Goal: Information Seeking & Learning: Learn about a topic

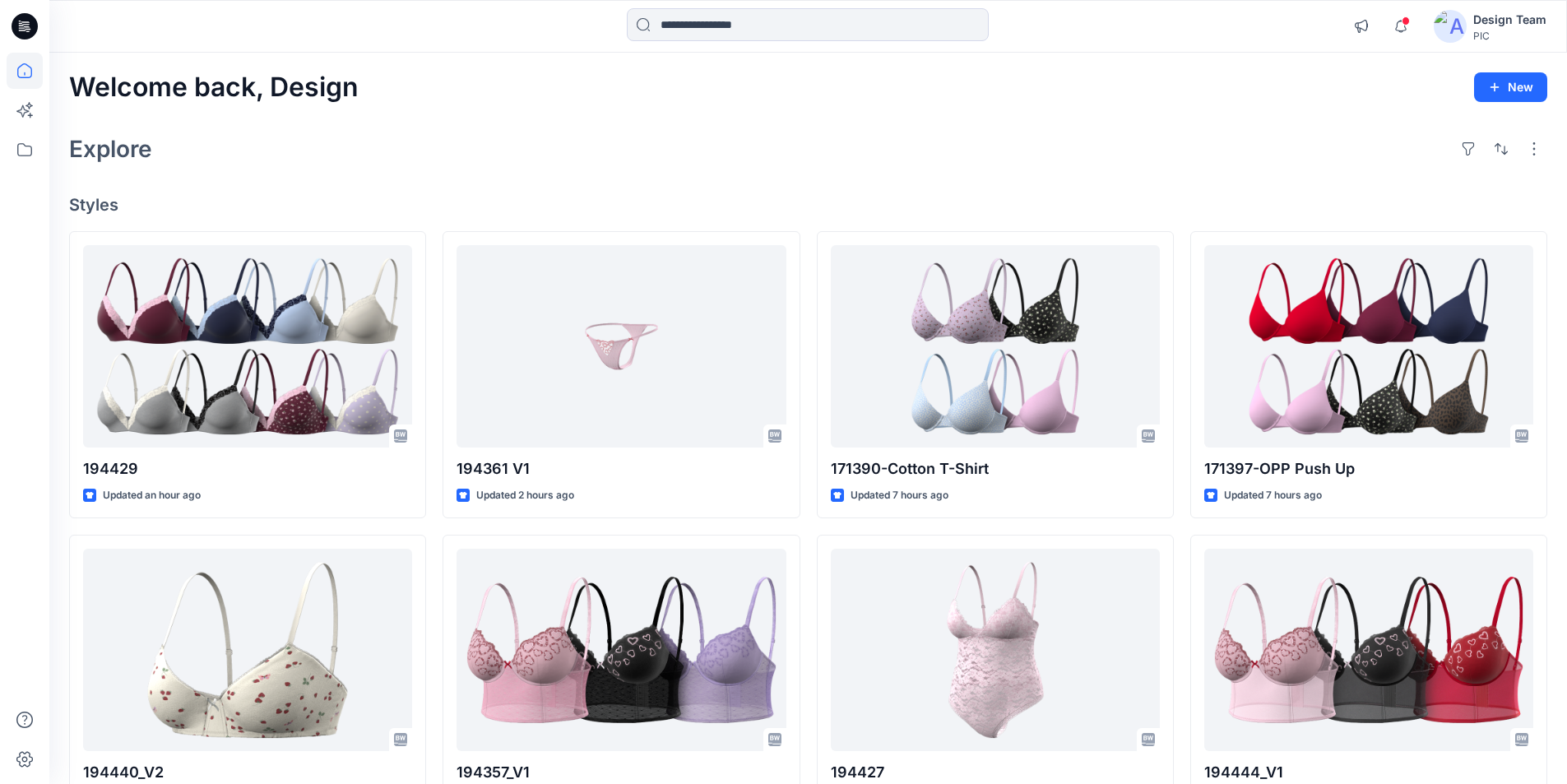
click at [1495, 21] on div "Design Team" at bounding box center [1510, 20] width 73 height 20
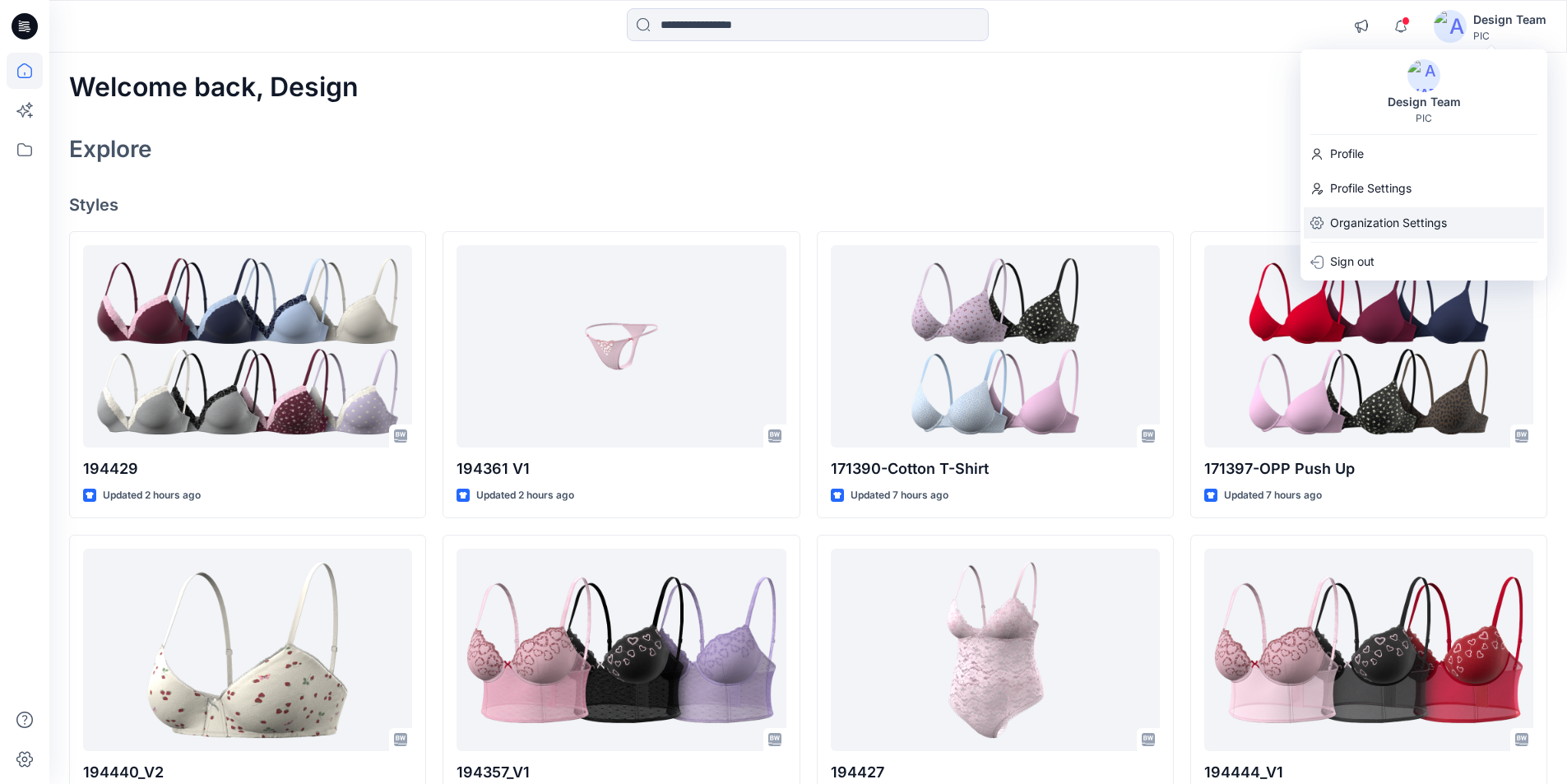
click at [1425, 222] on p "Organization Settings" at bounding box center [1389, 223] width 116 height 32
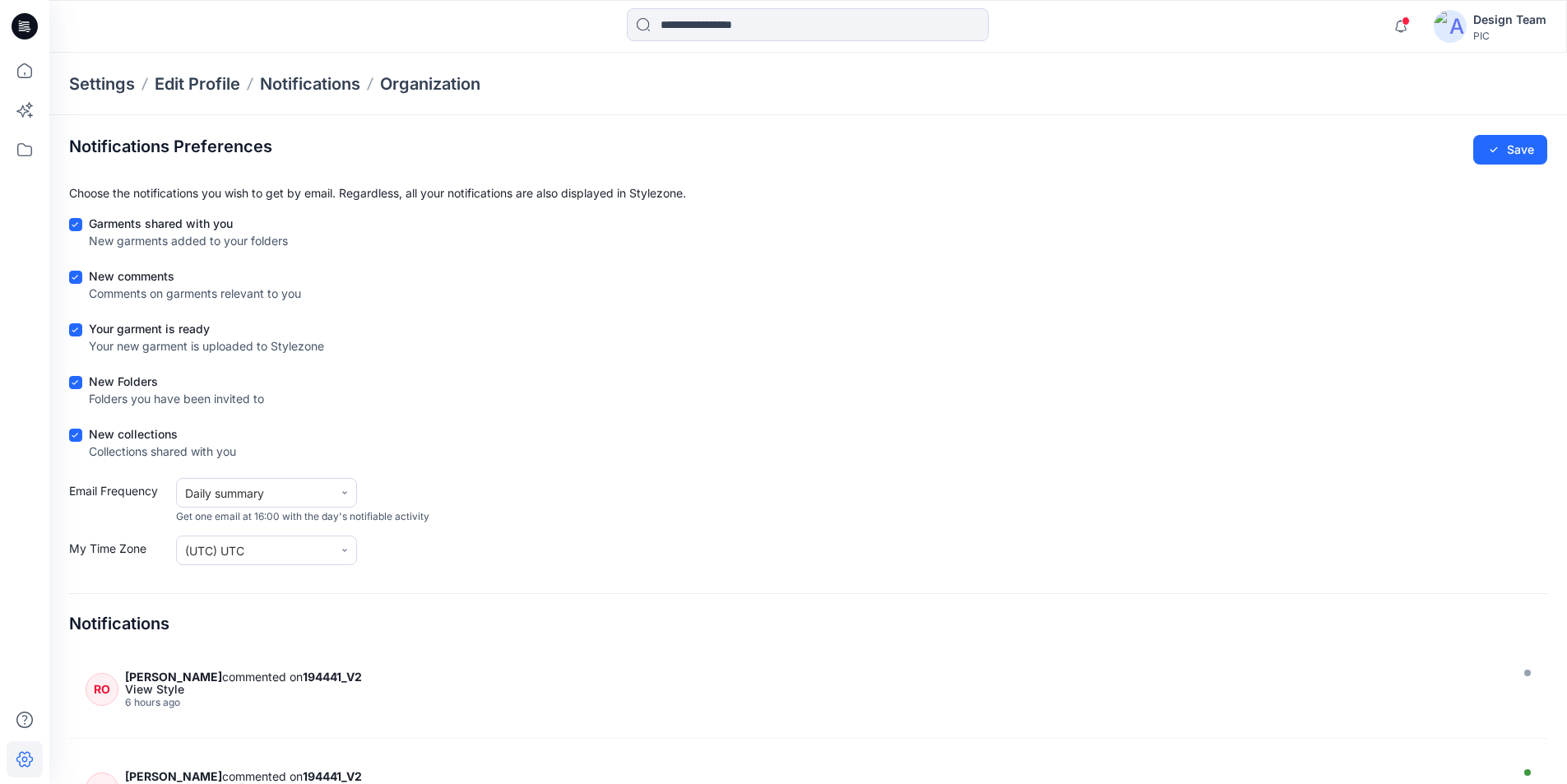
scroll to position [81, 0]
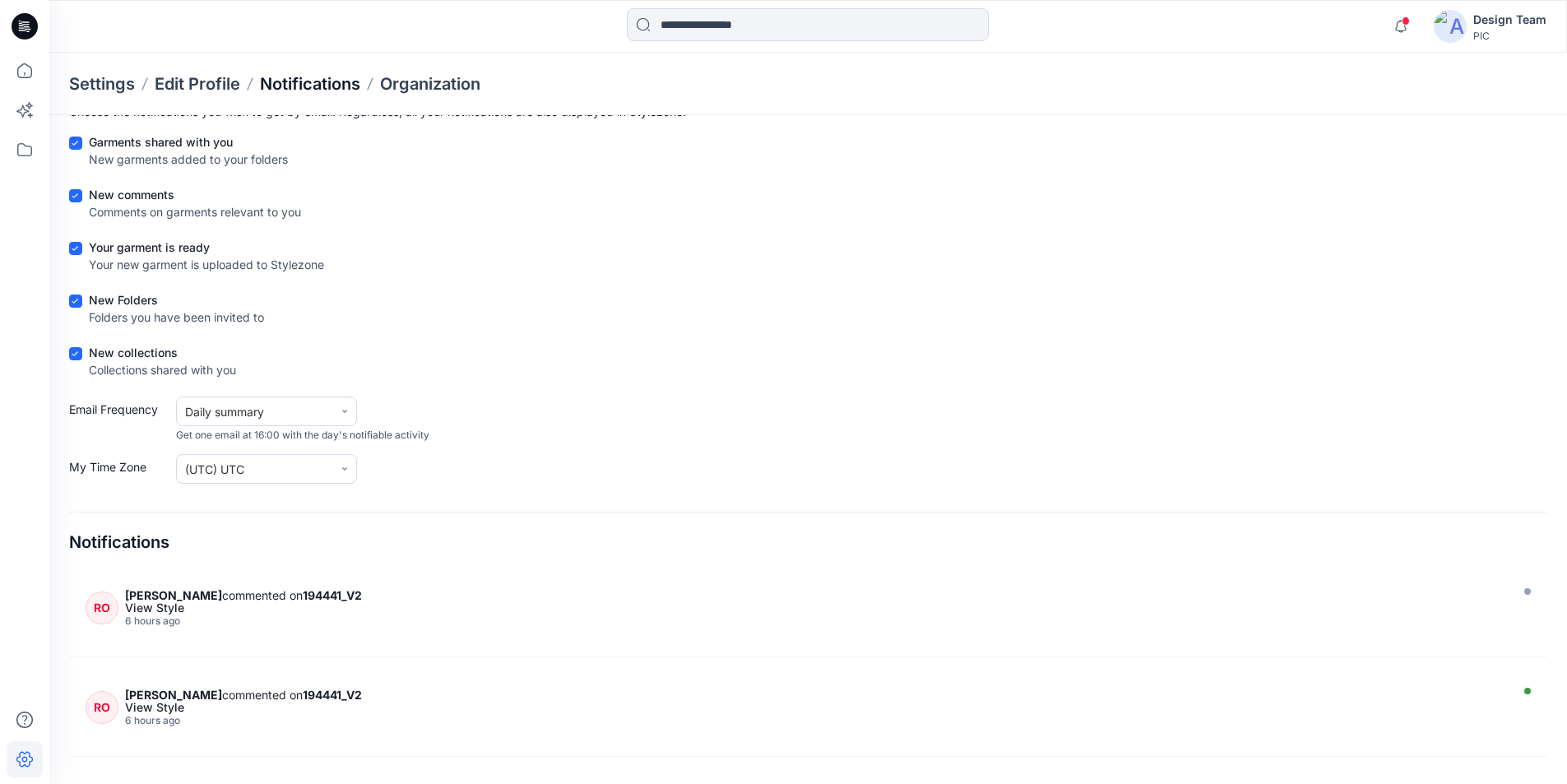
drag, startPoint x: 413, startPoint y: 91, endPoint x: 334, endPoint y: 80, distance: 79.8
click at [334, 80] on p "Notifications" at bounding box center [310, 84] width 101 height 23
click at [319, 82] on p "Notifications" at bounding box center [310, 84] width 101 height 23
click at [230, 90] on p "Edit Profile" at bounding box center [197, 84] width 86 height 23
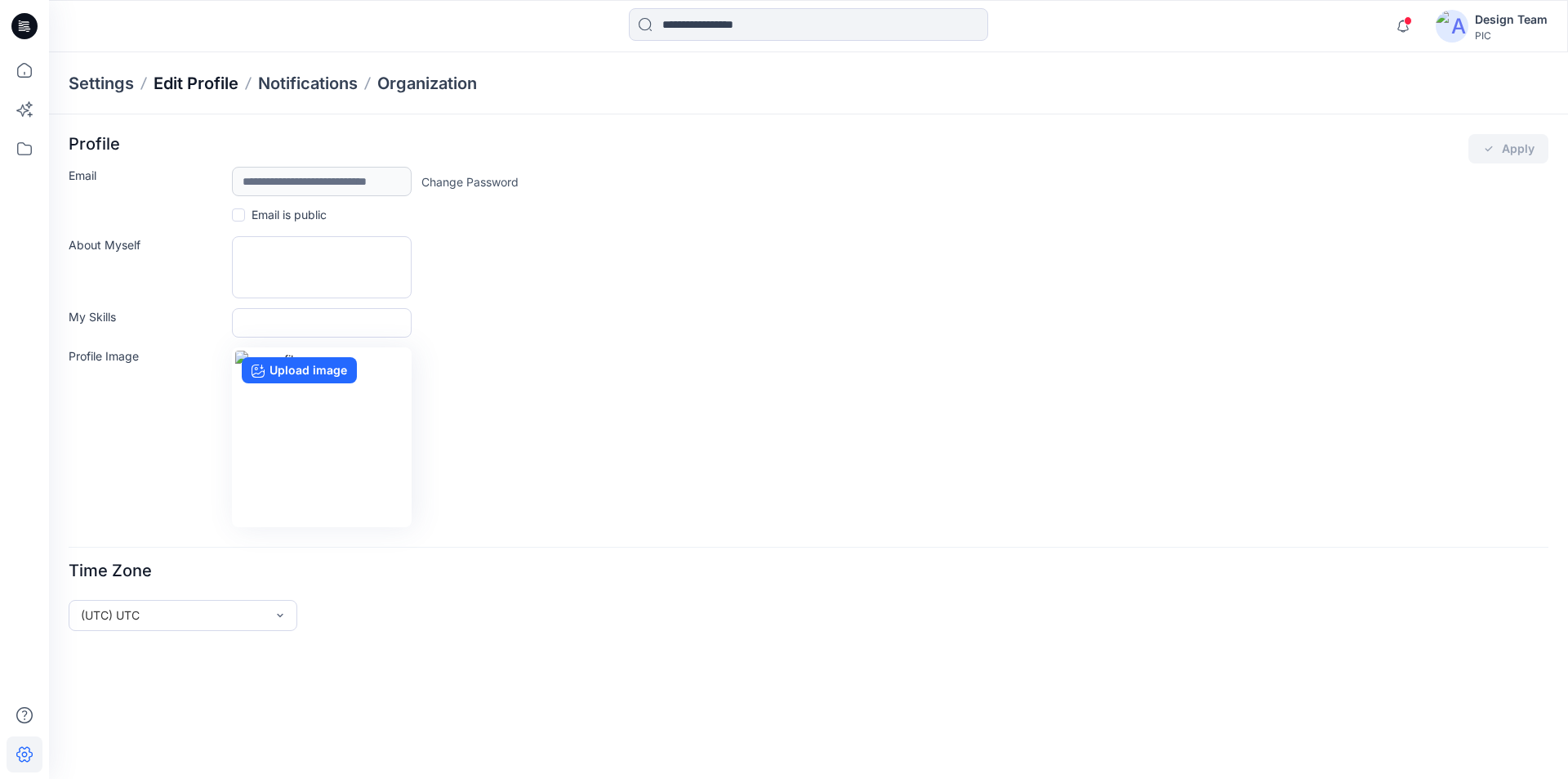
click at [173, 82] on p "Edit Profile" at bounding box center [196, 83] width 85 height 23
click at [111, 86] on p "Settings" at bounding box center [101, 83] width 65 height 23
click at [31, 69] on icon at bounding box center [25, 70] width 36 height 36
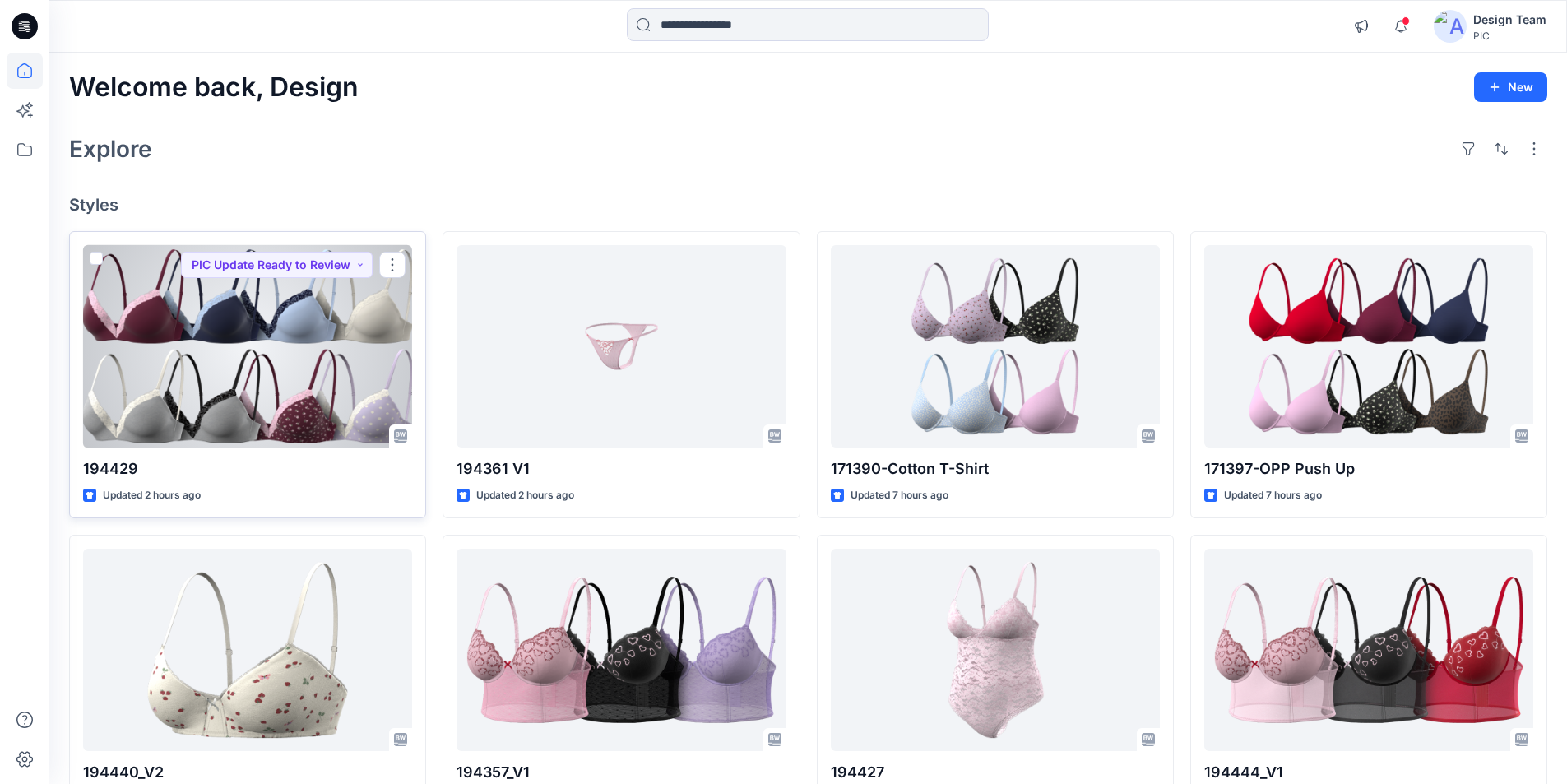
click at [268, 321] on div at bounding box center [248, 347] width 329 height 203
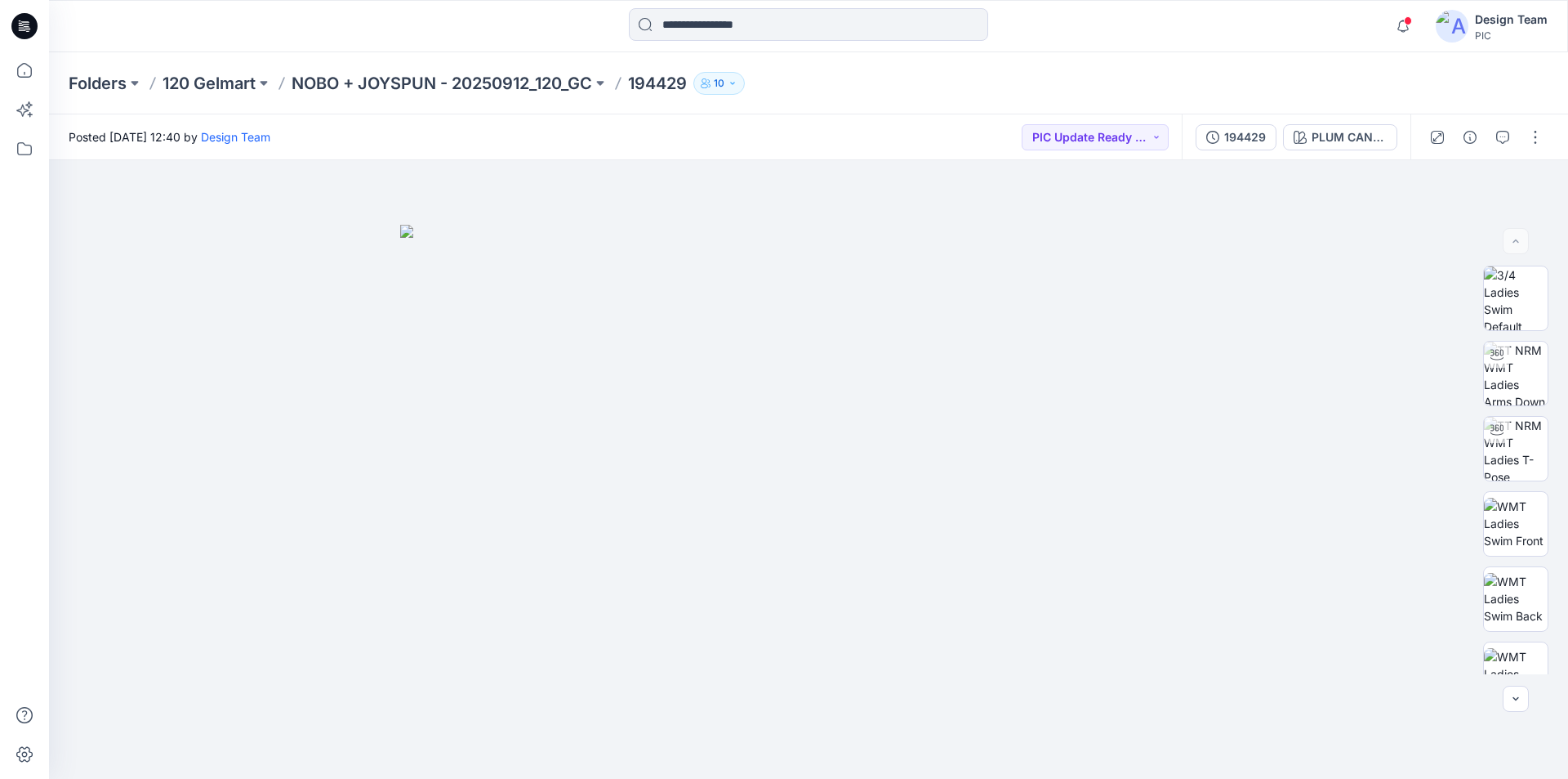
click at [721, 83] on button "10" at bounding box center [719, 83] width 51 height 23
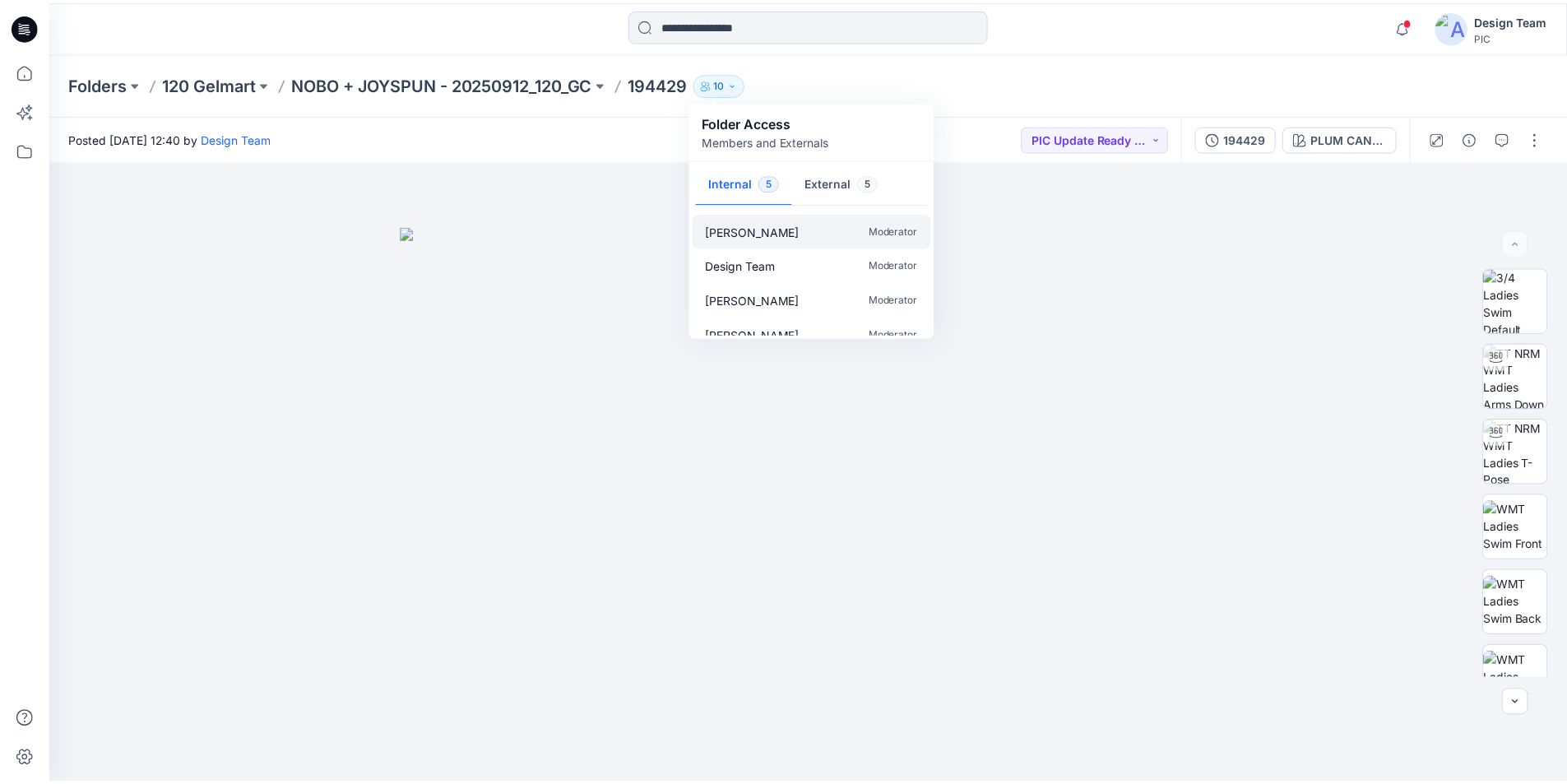
scroll to position [49, 0]
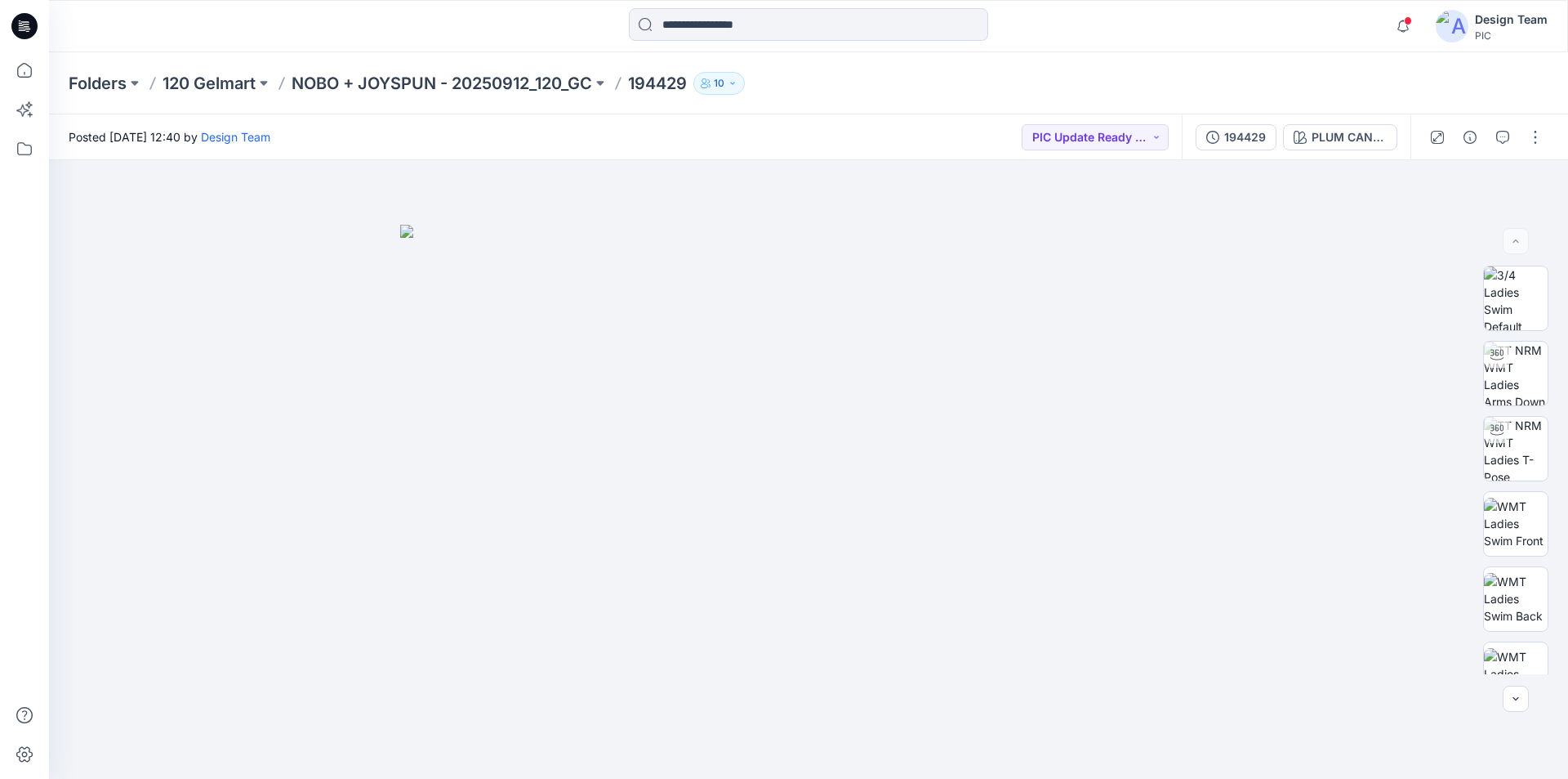
click at [831, 73] on div "Folders 120 Gelmart NOBO + JOYSPUN - 20250912_120_GC 194429 10 Folder Access Me…" at bounding box center [745, 83] width 1352 height 23
click at [727, 82] on icon "button" at bounding box center [732, 83] width 10 height 10
click at [784, 74] on div "Folders 120 Gelmart NOBO + JOYSPUN - 20250912_120_GC 194429 10 Folder Access Me…" at bounding box center [745, 83] width 1352 height 23
click at [722, 89] on button "10" at bounding box center [719, 83] width 51 height 23
click at [842, 80] on div "Folders 120 Gelmart NOBO + JOYSPUN - 20250912_120_GC 194429 10 Folder Access Me…" at bounding box center [745, 83] width 1352 height 23
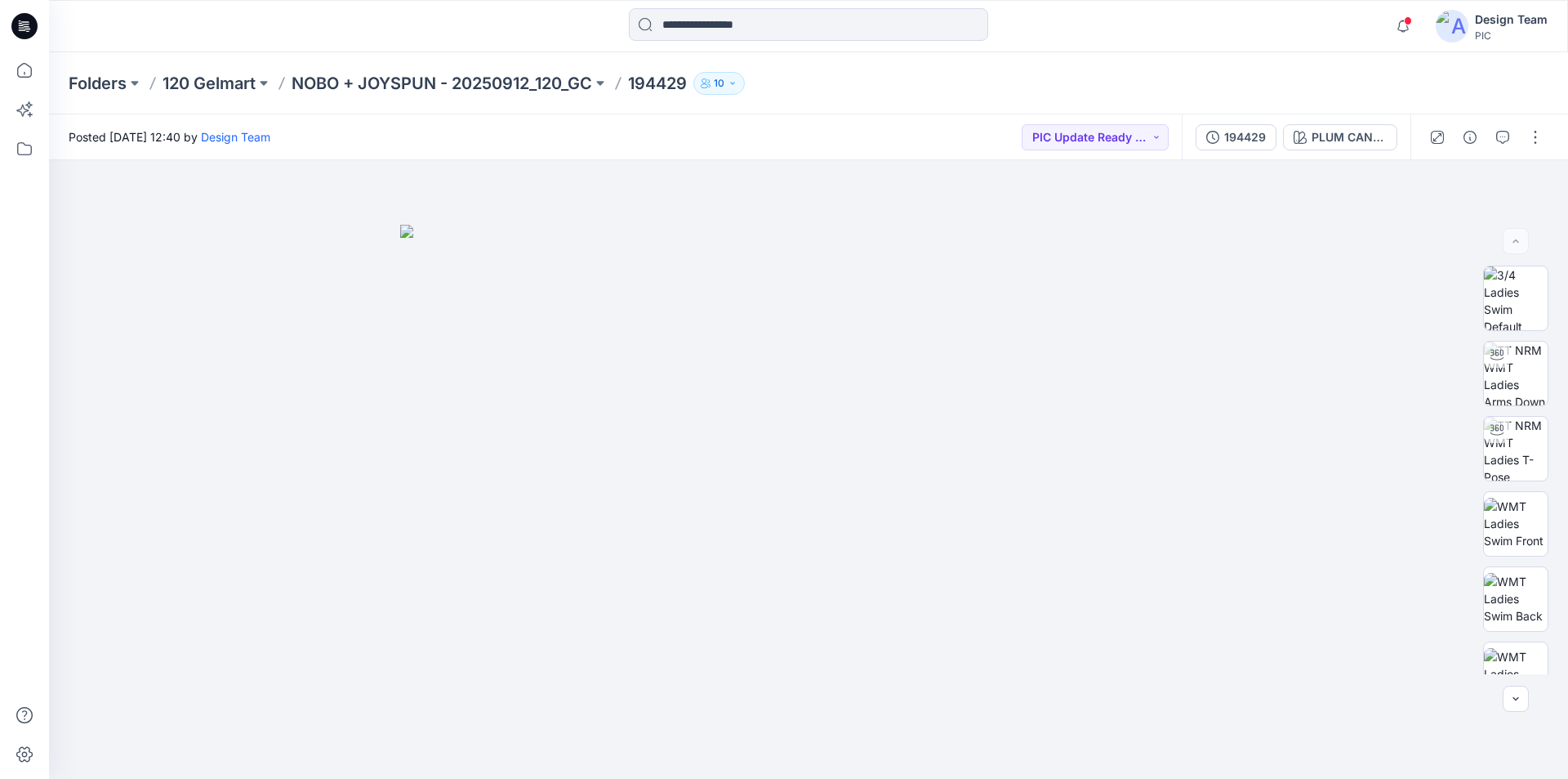
click at [727, 82] on icon "button" at bounding box center [732, 83] width 10 height 10
click at [788, 77] on div "Folders 120 Gelmart NOBO + JOYSPUN - 20250912_120_GC 194429 10 Folder Access Me…" at bounding box center [745, 83] width 1352 height 23
click at [365, 78] on p "NOBO + JOYSPUN - 20250912_120_GC" at bounding box center [442, 83] width 301 height 23
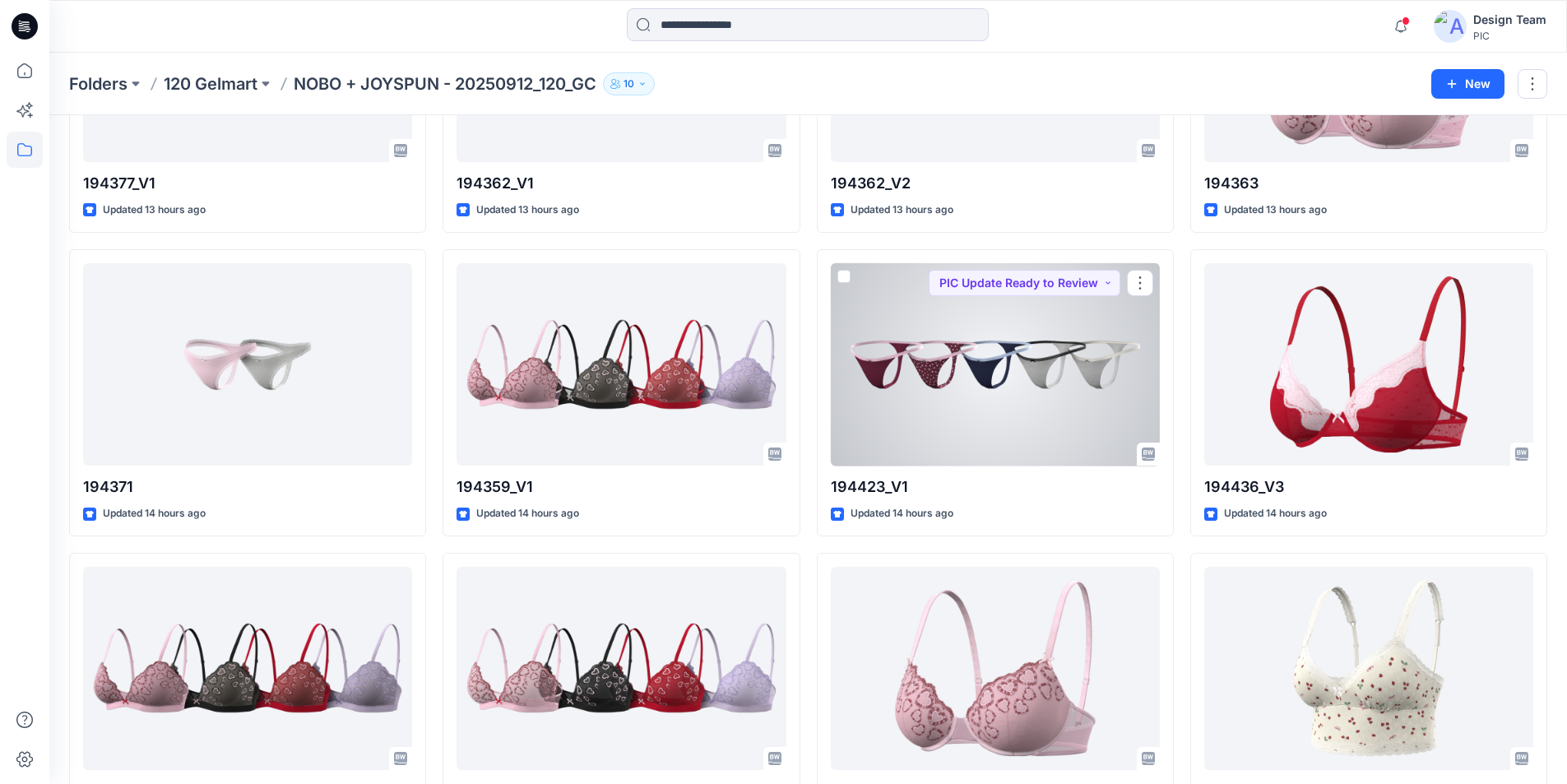
scroll to position [1156, 0]
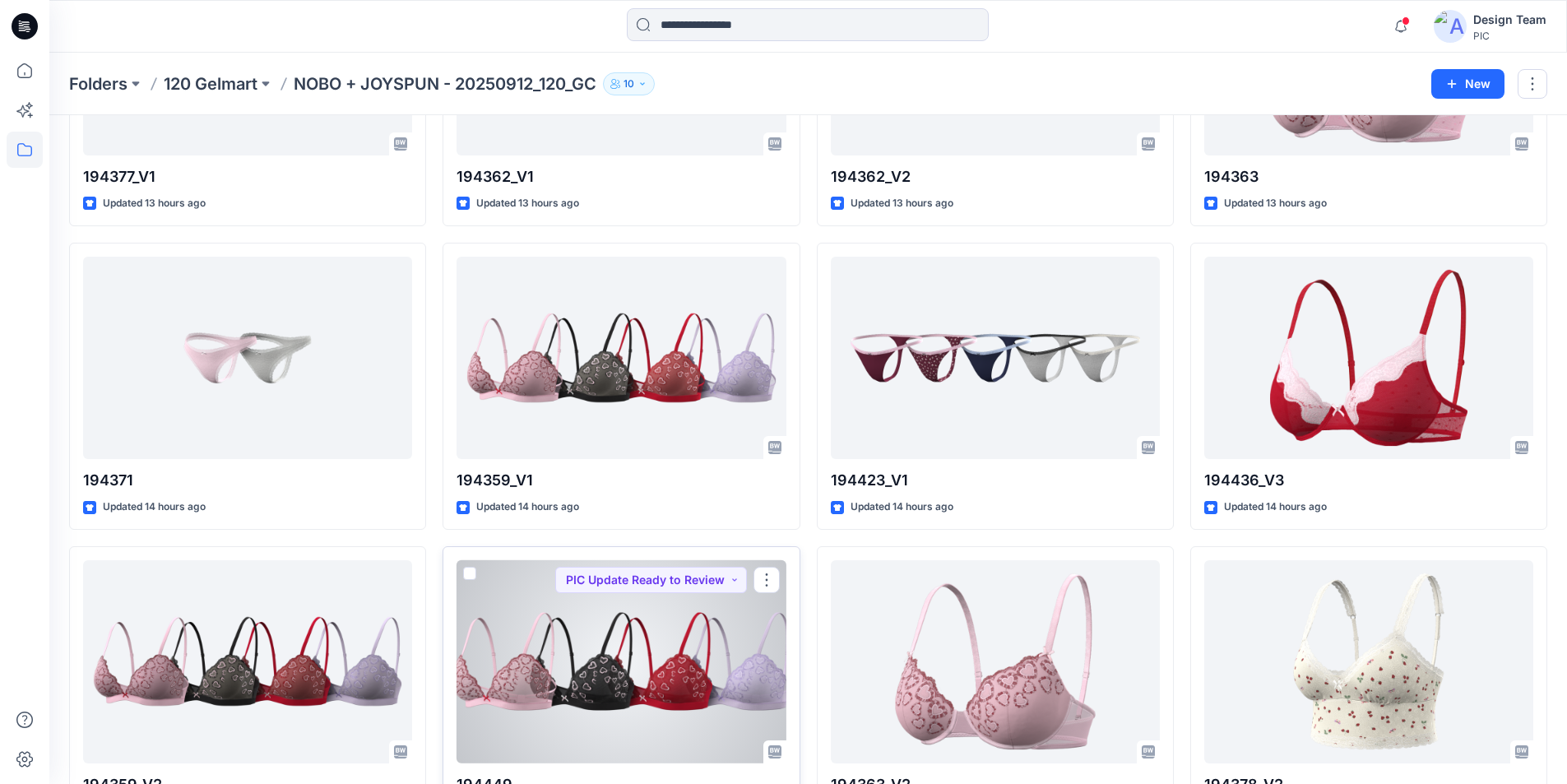
click at [596, 587] on div at bounding box center [621, 662] width 329 height 203
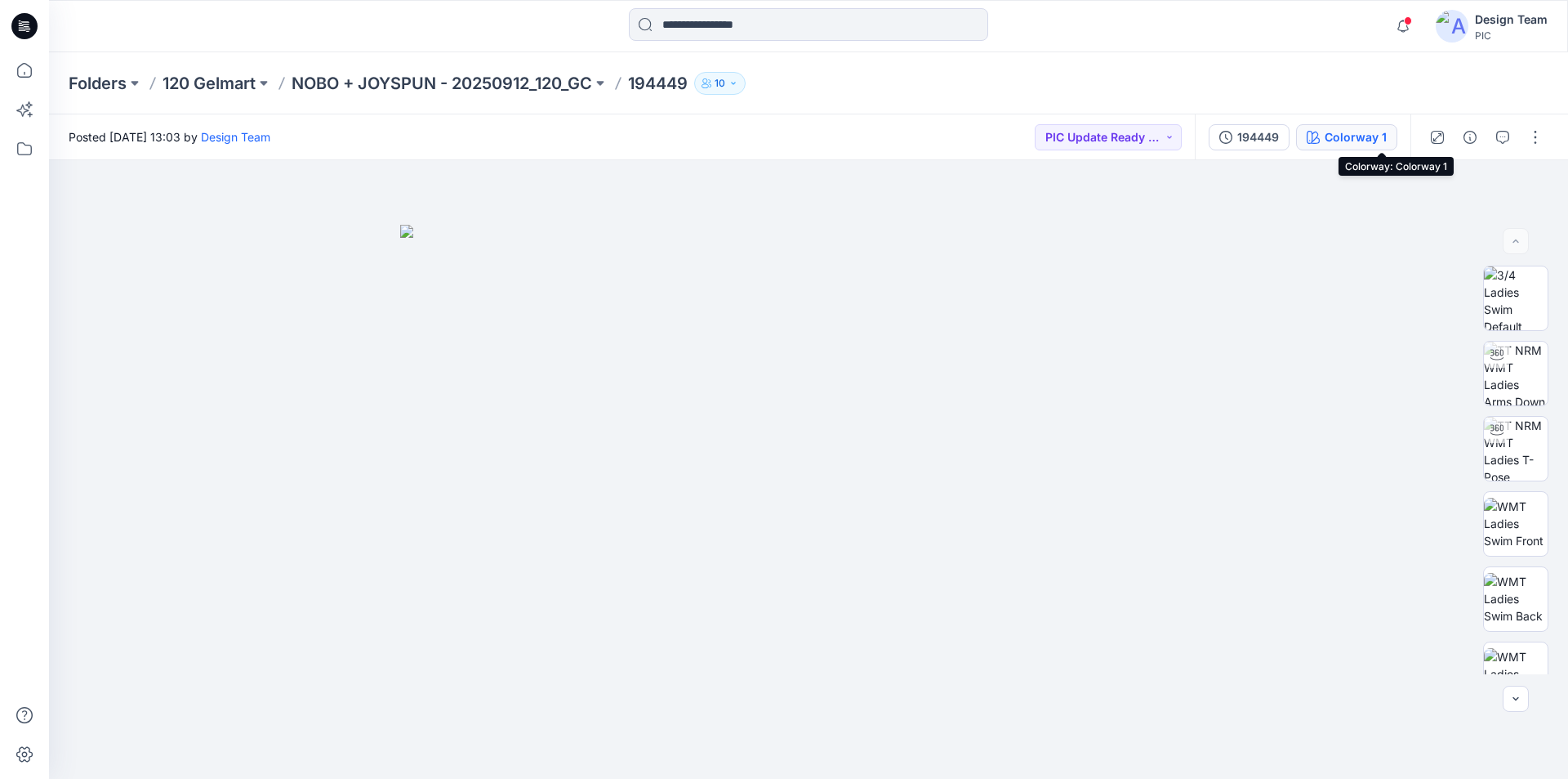
click at [1383, 136] on div "Colorway 1" at bounding box center [1356, 137] width 62 height 18
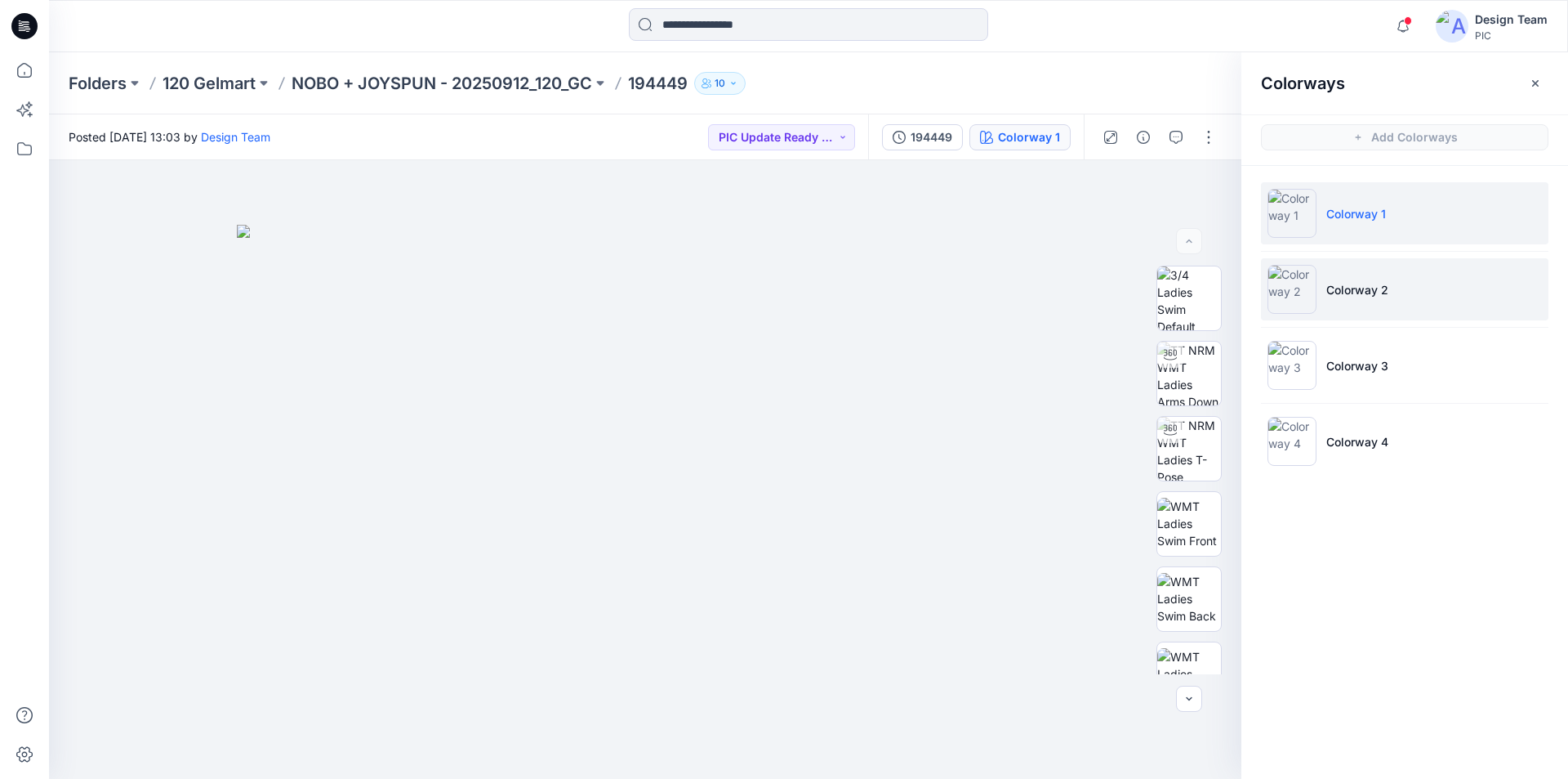
click at [1379, 290] on p "Colorway 2" at bounding box center [1357, 289] width 62 height 17
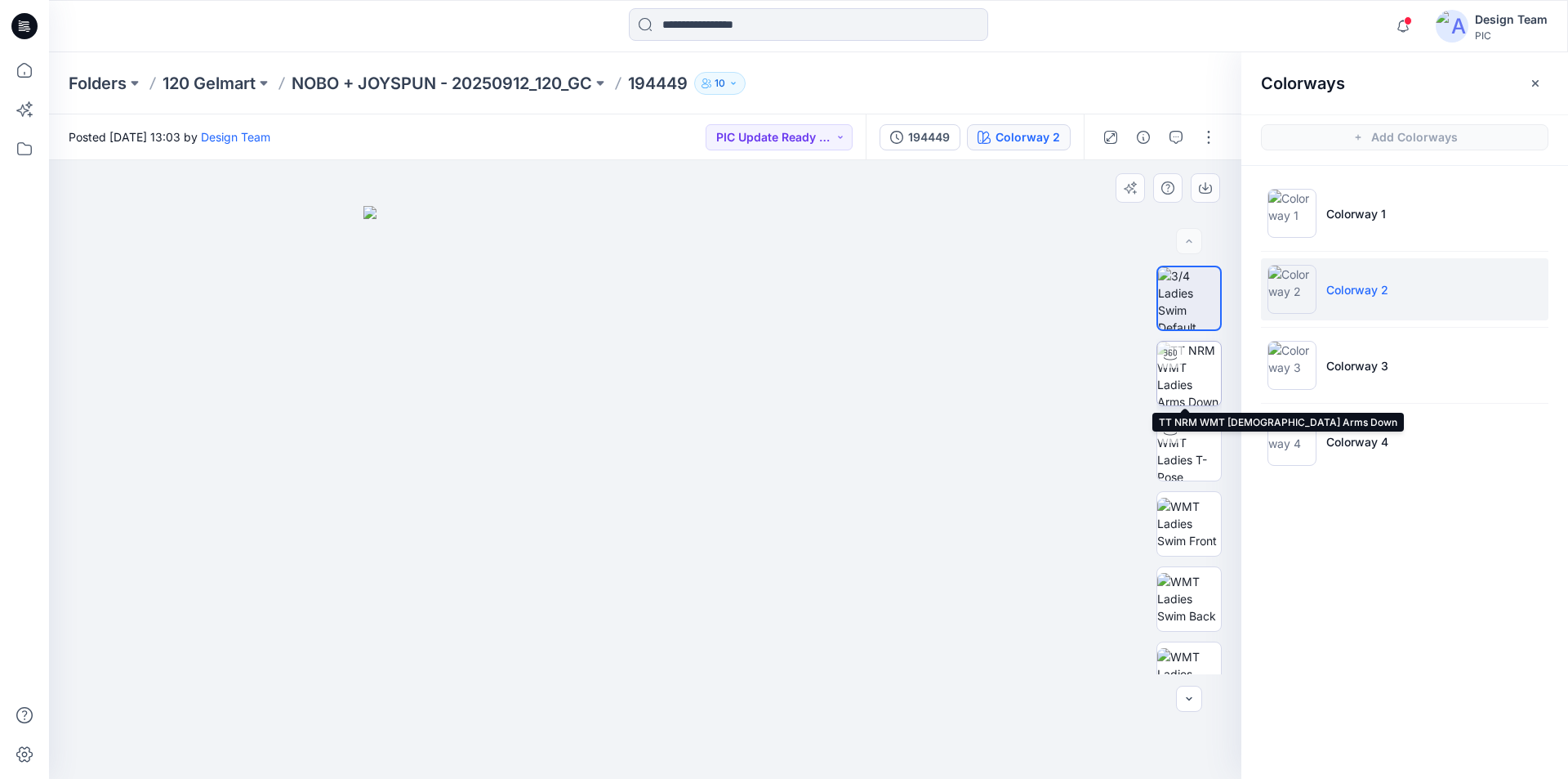
click at [1195, 373] on img at bounding box center [1189, 373] width 64 height 64
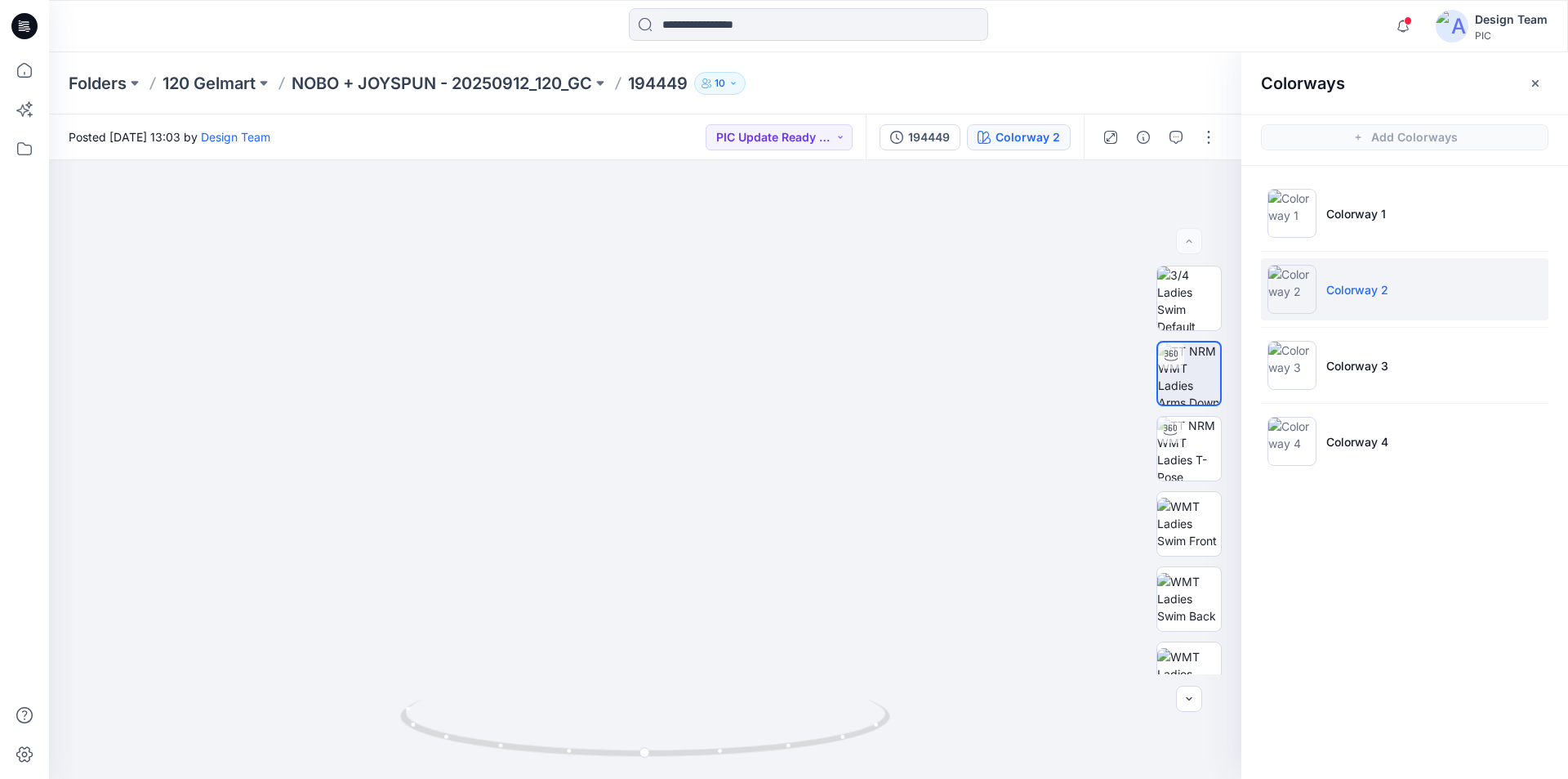
click at [32, 25] on icon at bounding box center [25, 26] width 26 height 26
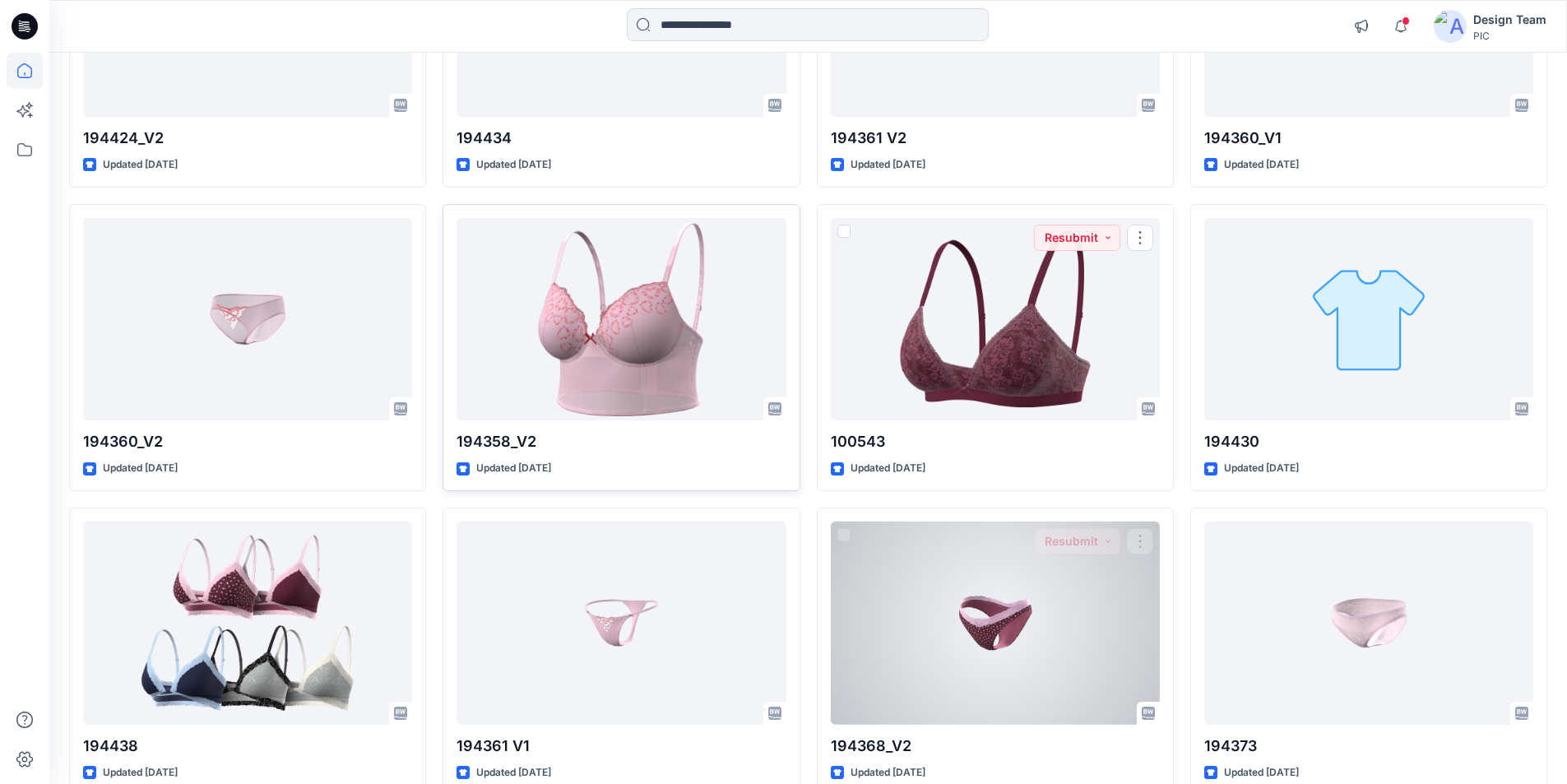
scroll to position [5199, 0]
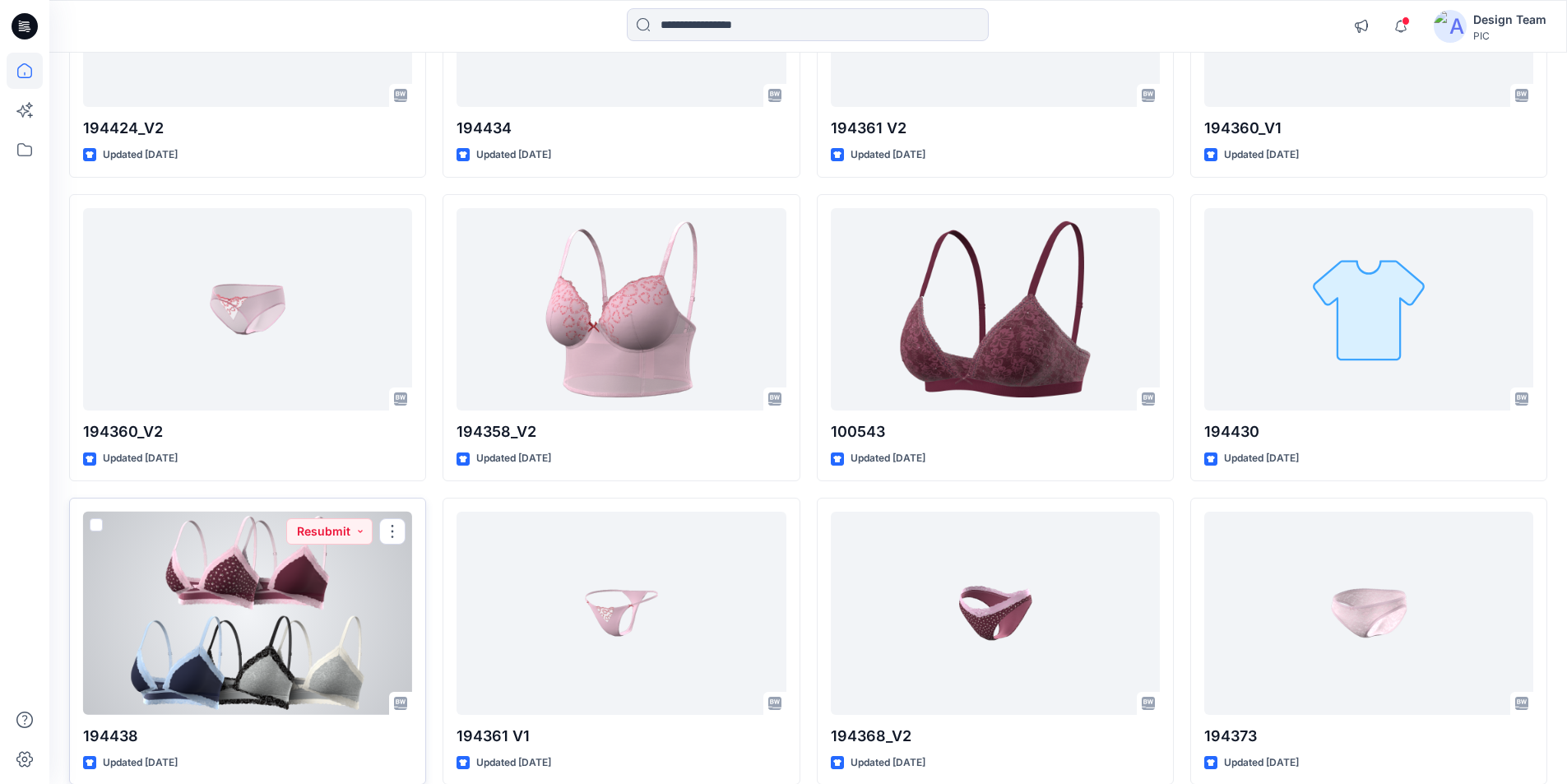
click at [251, 511] on div at bounding box center [248, 613] width 329 height 203
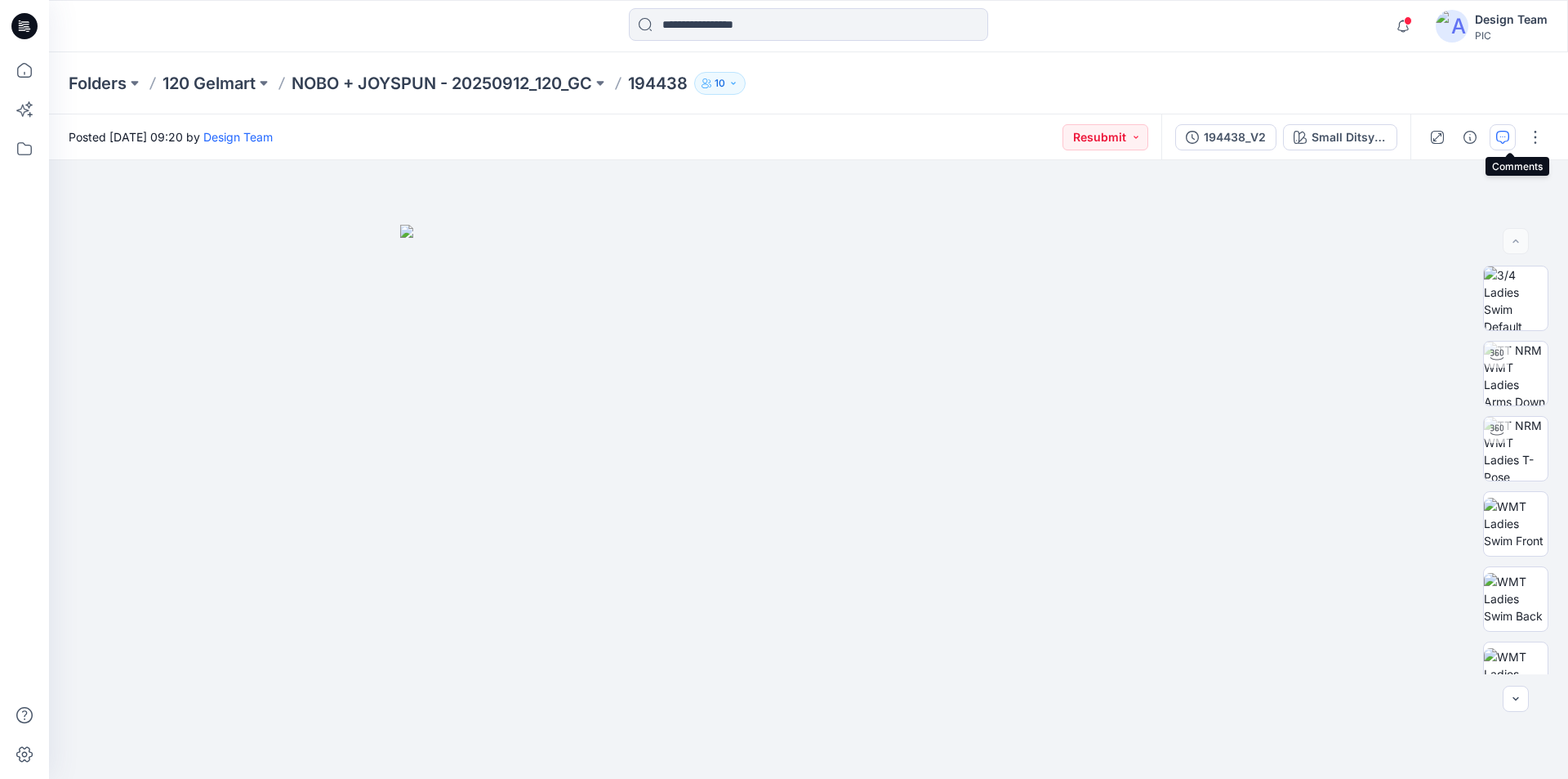
click at [1509, 131] on icon "button" at bounding box center [1503, 137] width 13 height 13
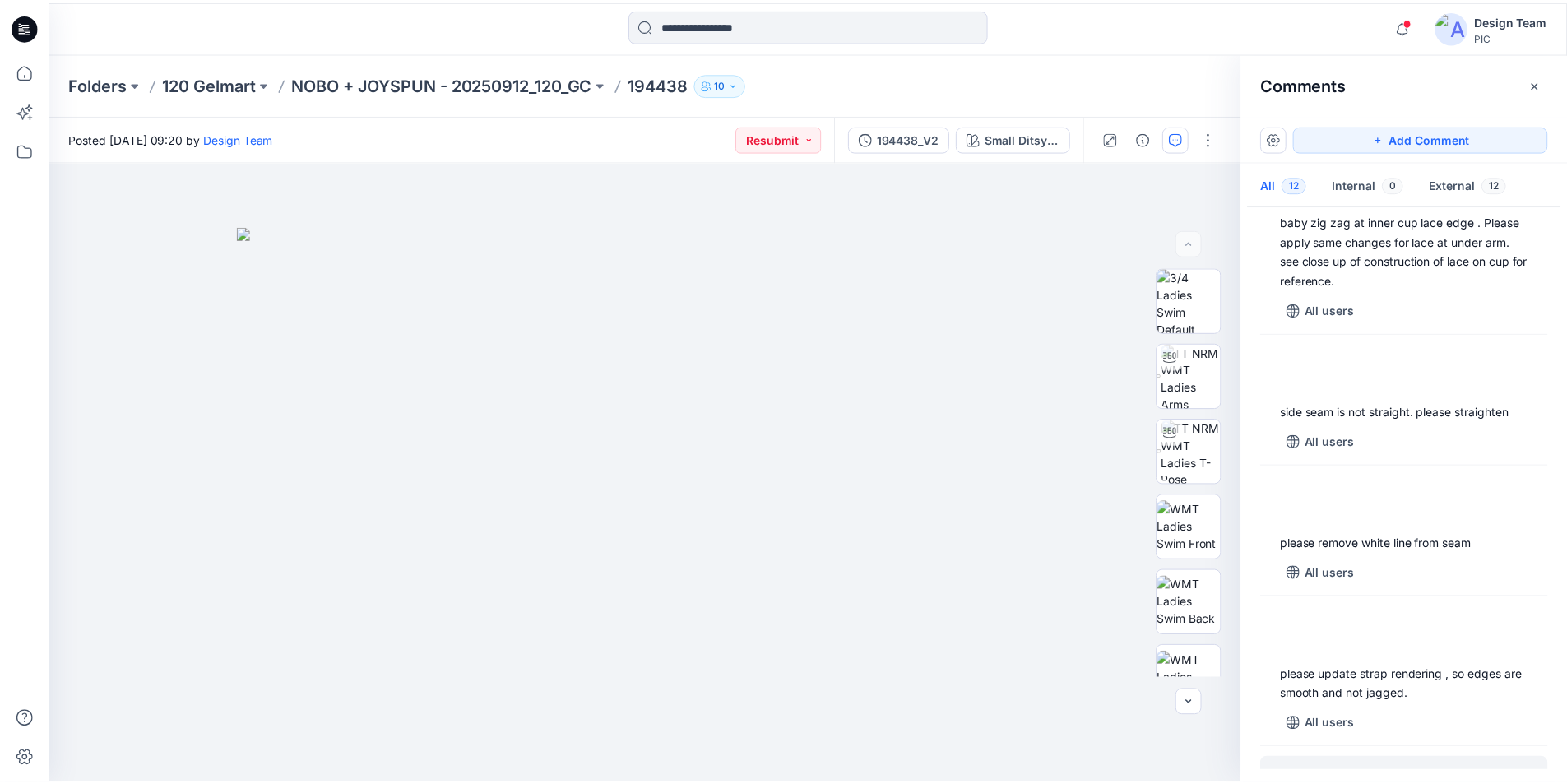
scroll to position [1392, 0]
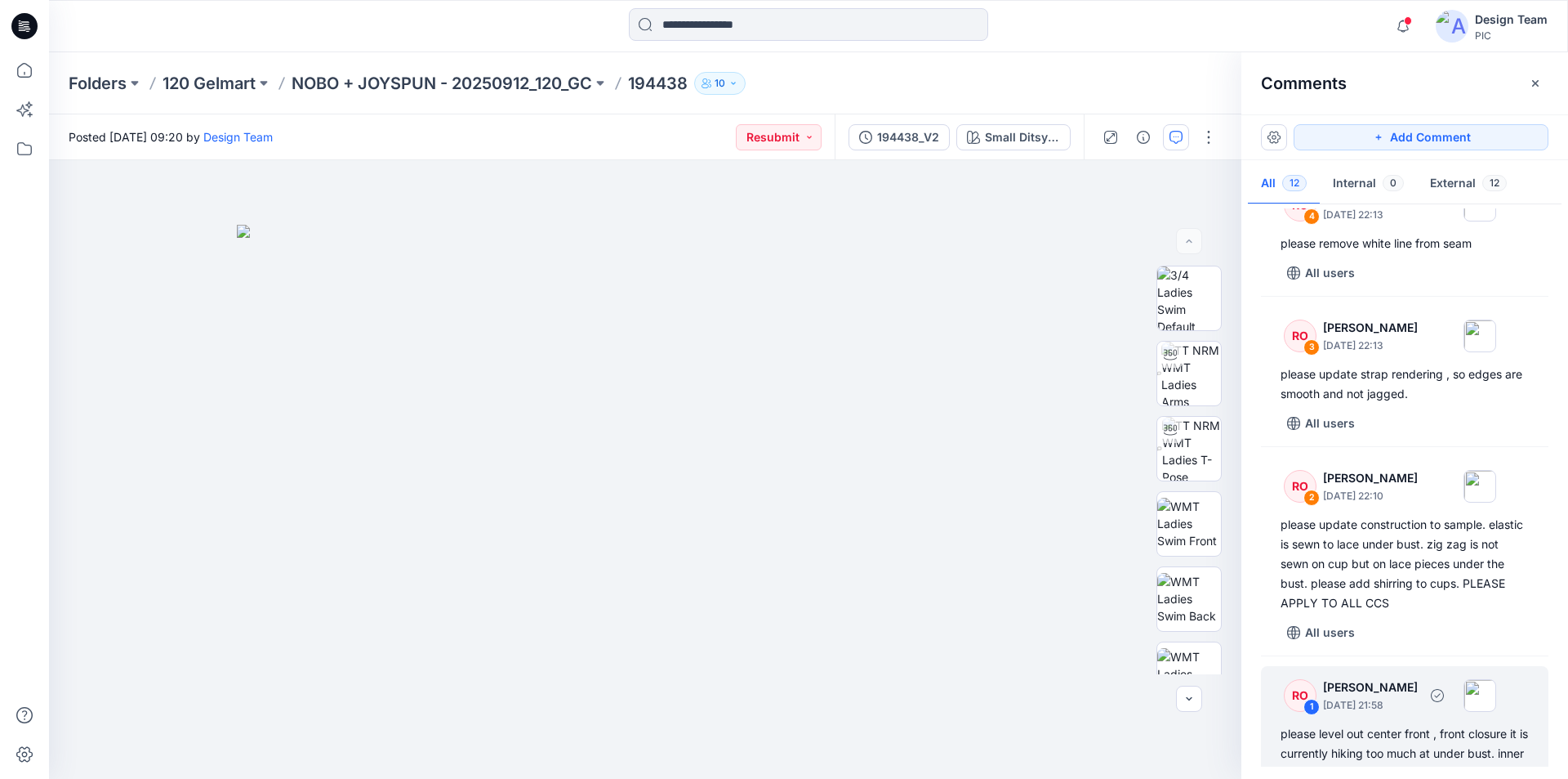
click at [1451, 724] on div "please level out center front , front closure it is currently hiking too much a…" at bounding box center [1405, 762] width 249 height 78
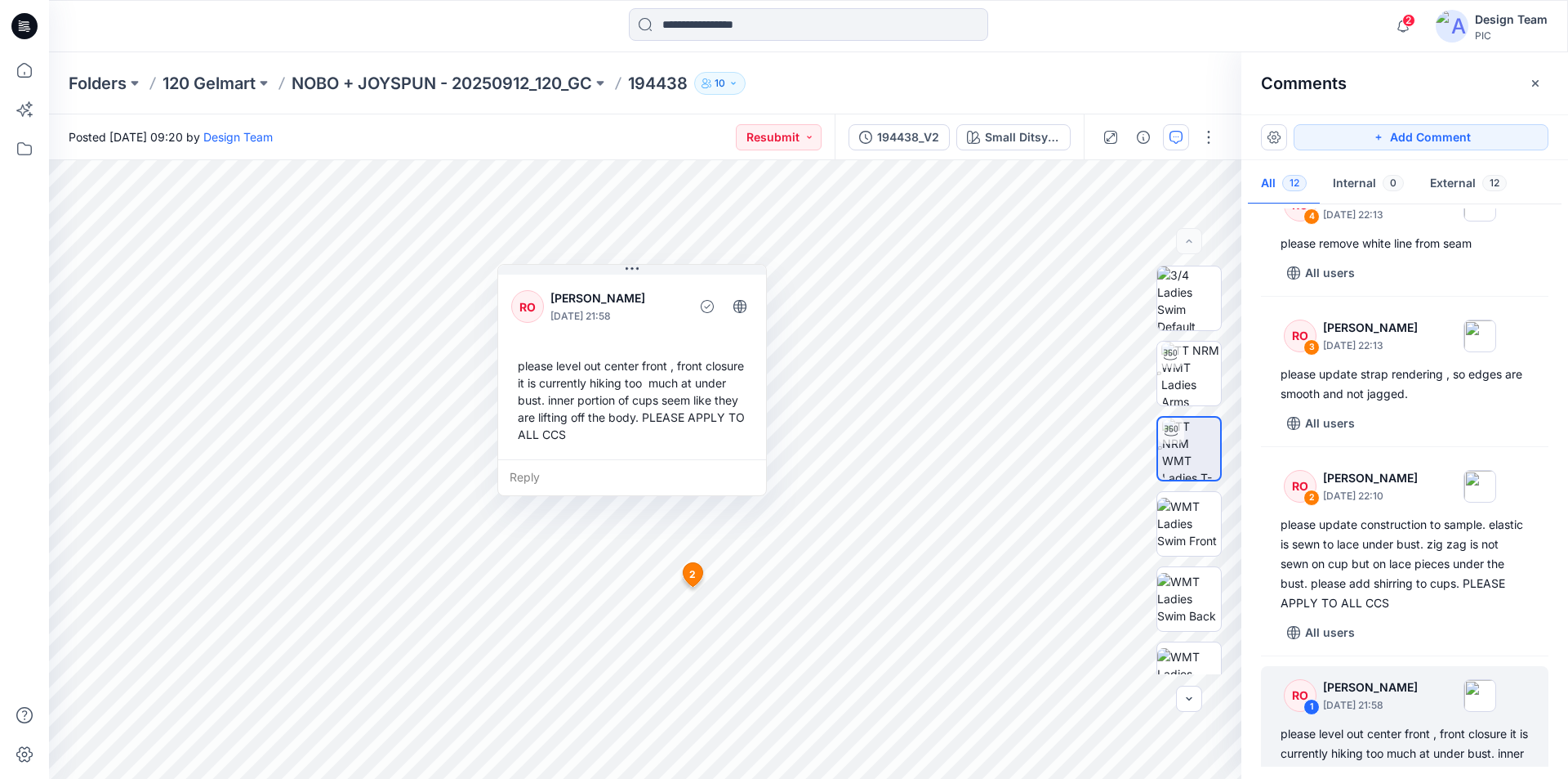
click at [28, 27] on icon at bounding box center [27, 26] width 7 height 1
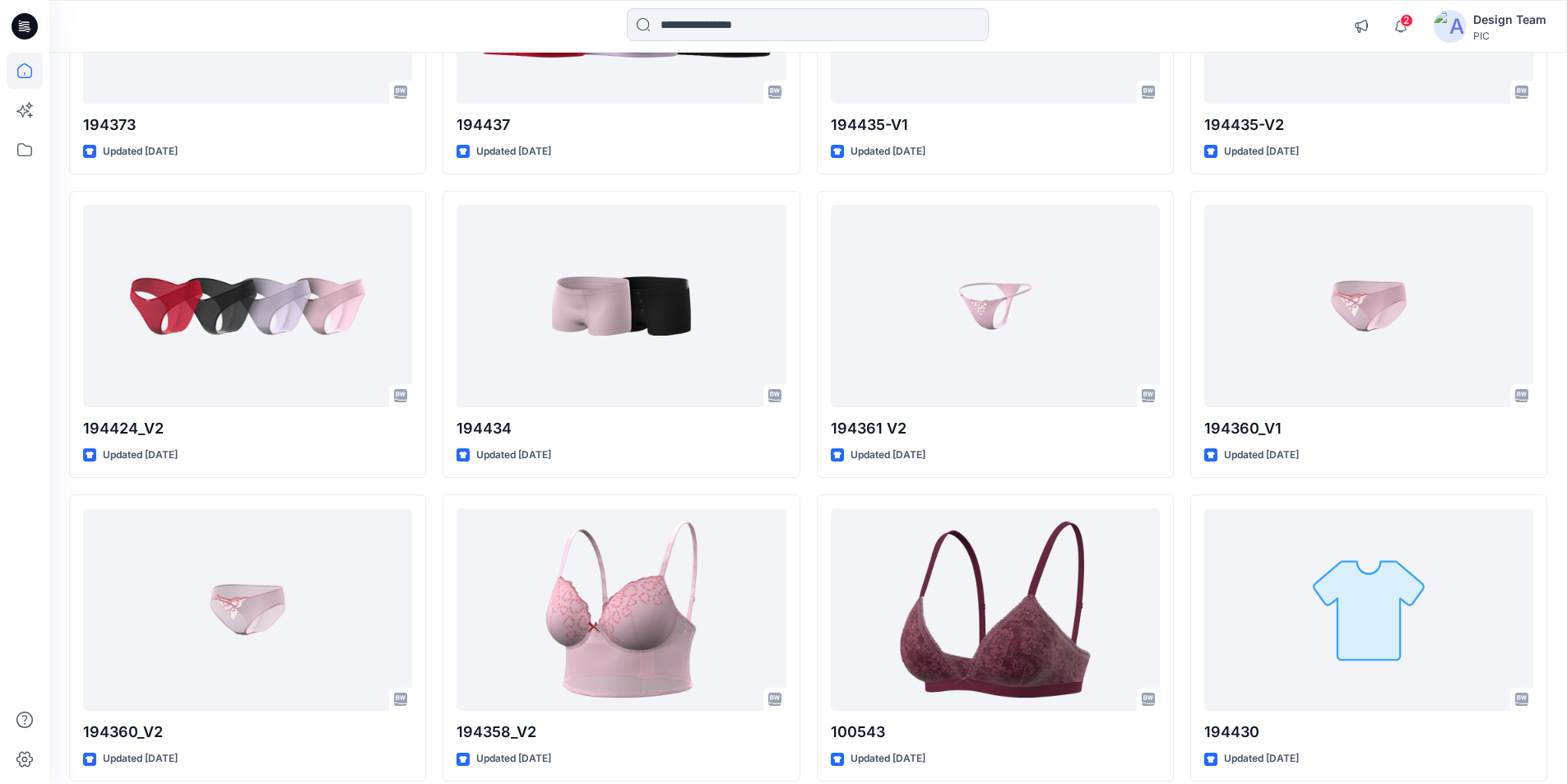
scroll to position [4957, 0]
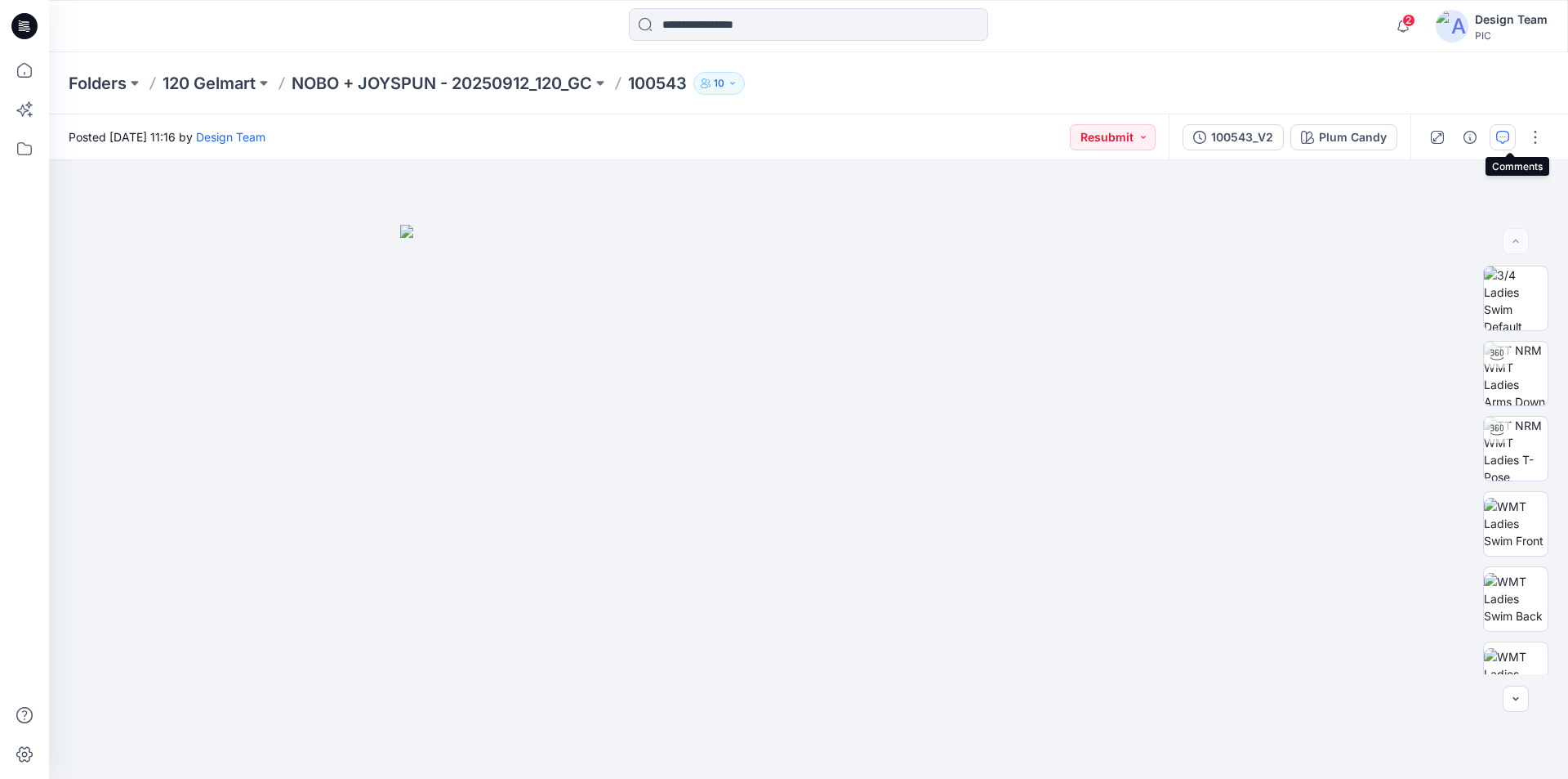
click at [1503, 144] on button "button" at bounding box center [1503, 137] width 26 height 26
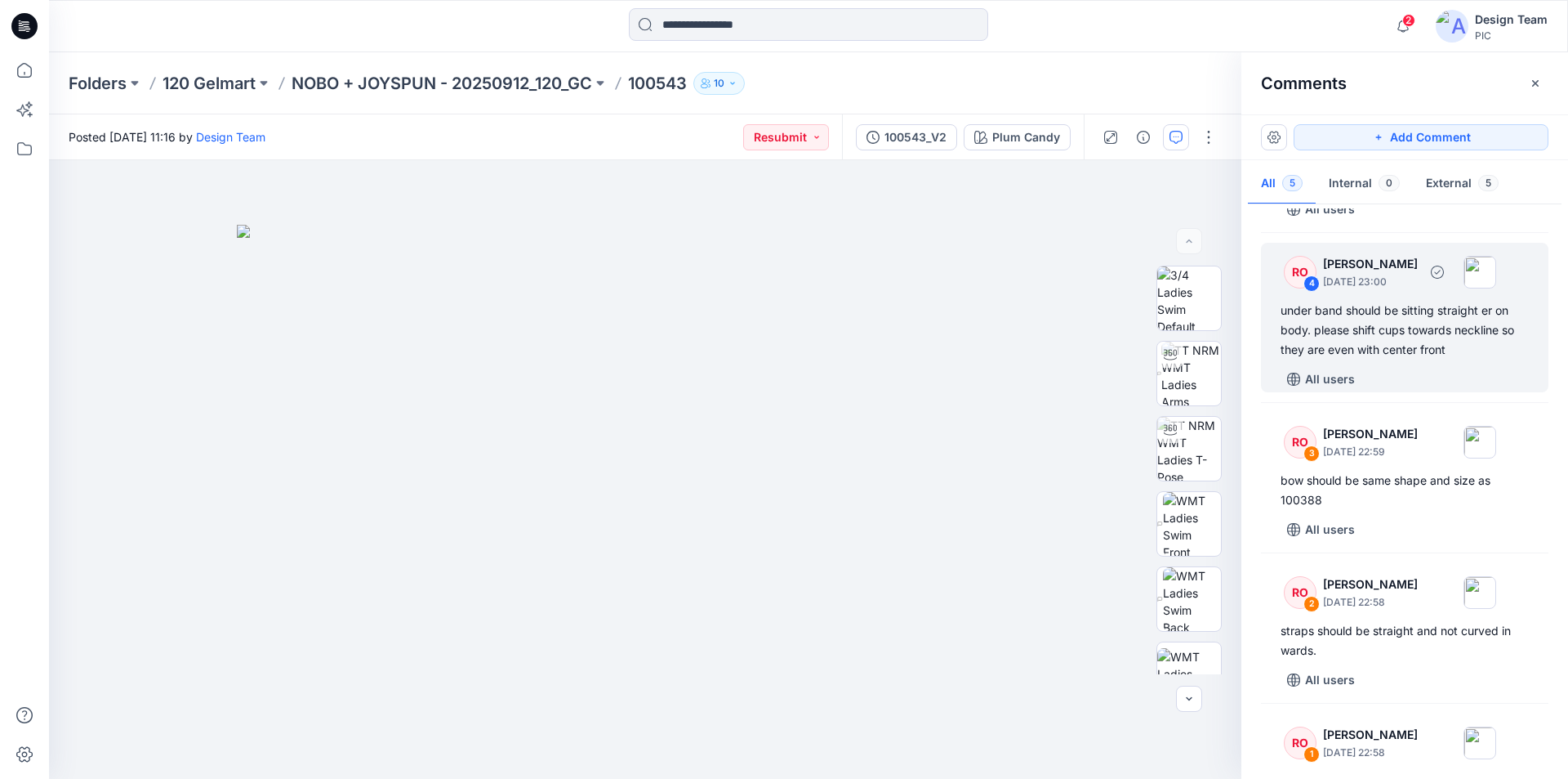
scroll to position [134, 0]
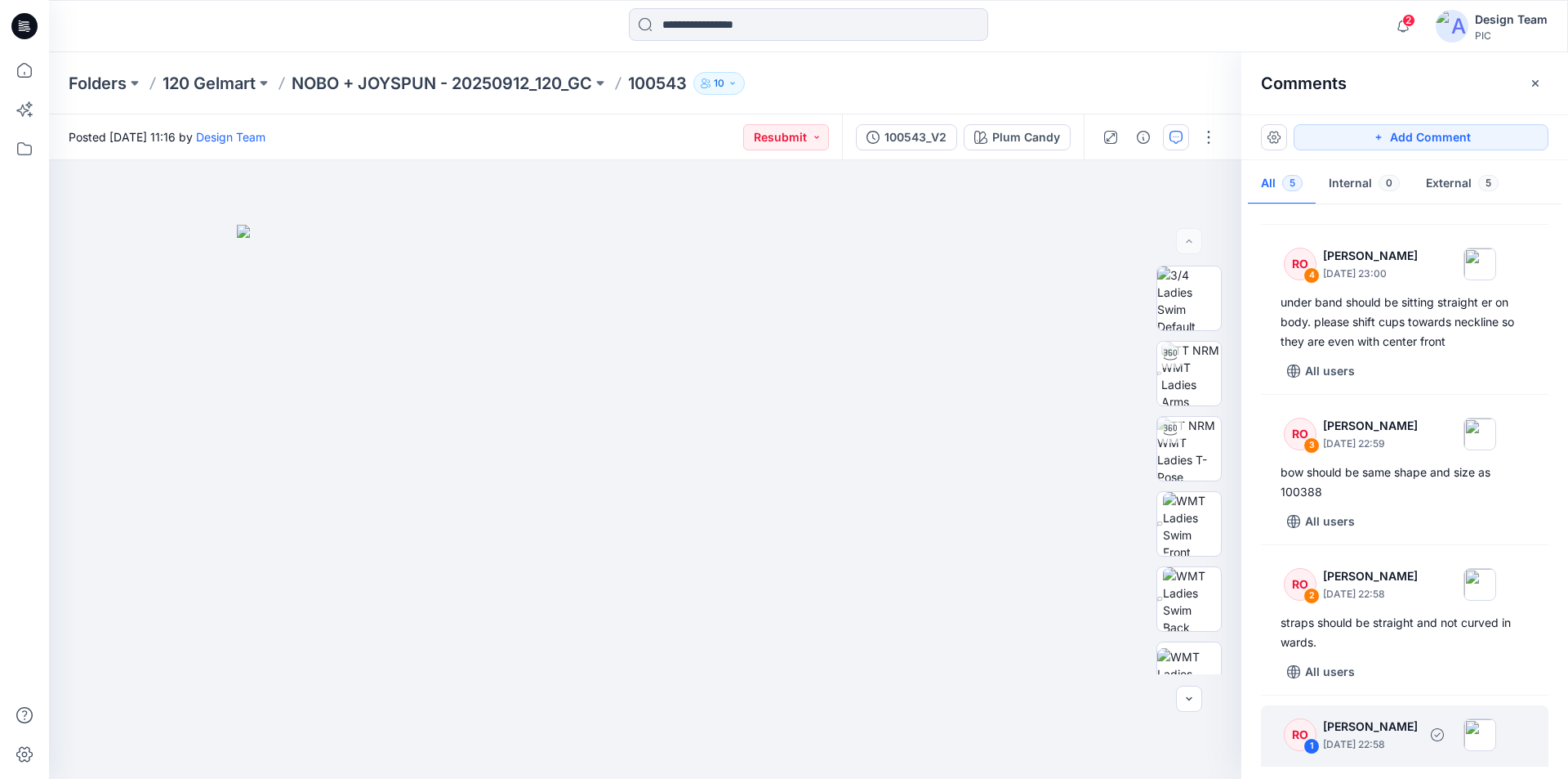
click at [1424, 729] on div "RO 1 Raquel Ortiz October 01, 2025 22:58 please adjust shading color at base of…" at bounding box center [1405, 770] width 287 height 130
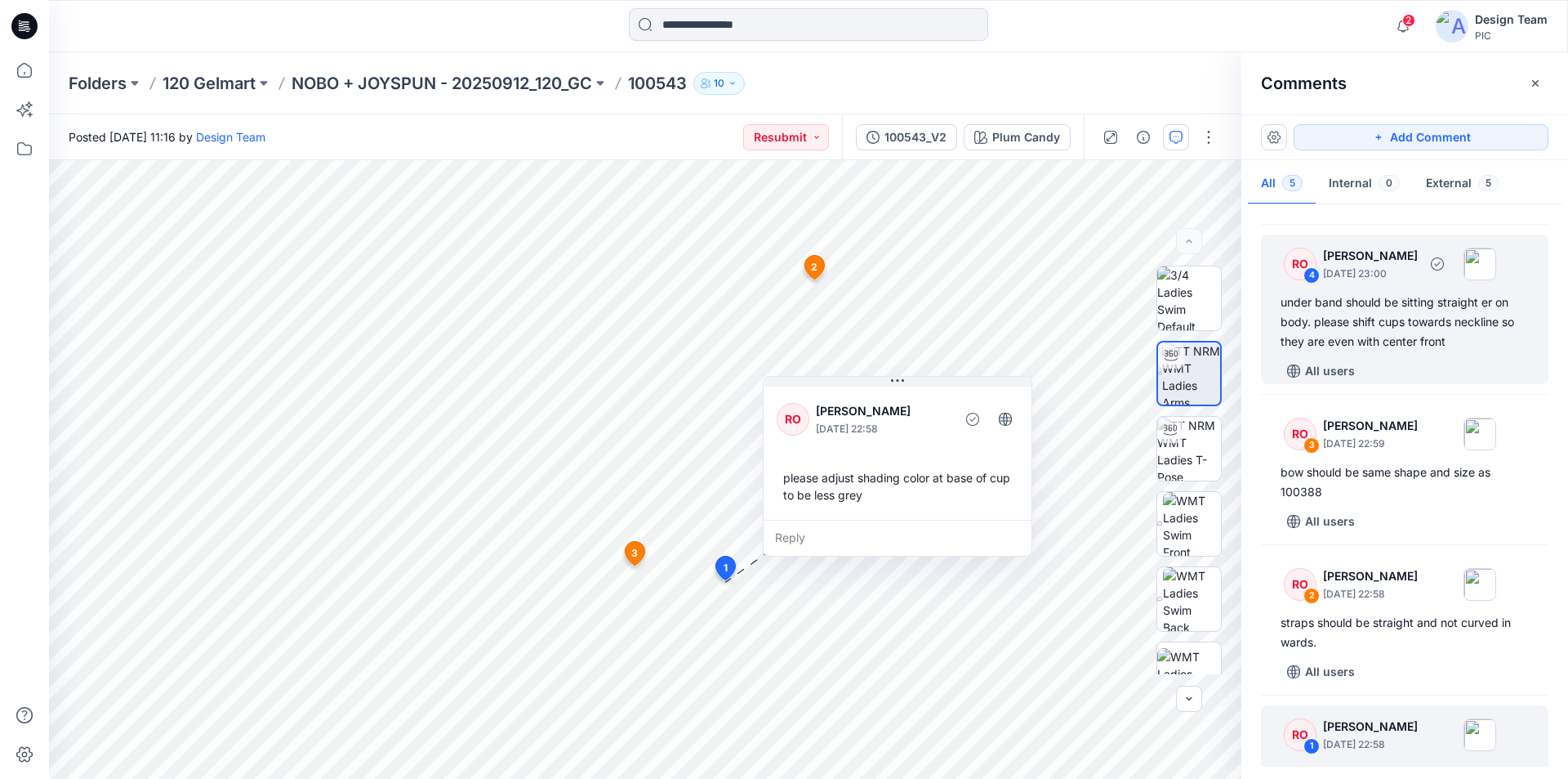
click at [1439, 297] on div "under band should be sitting straight er on body. please shift cups towards nec…" at bounding box center [1405, 321] width 249 height 59
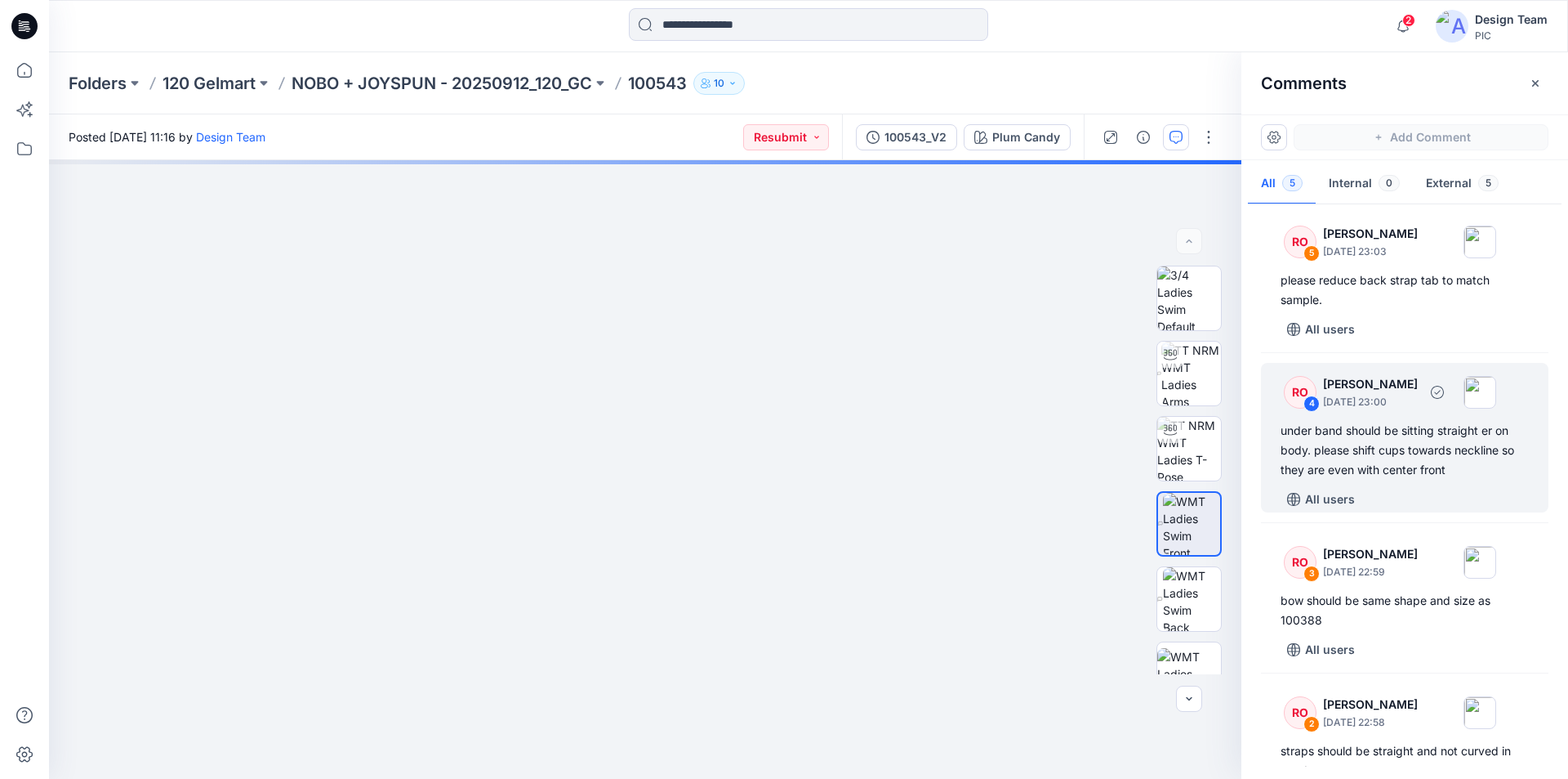
scroll to position [0, 0]
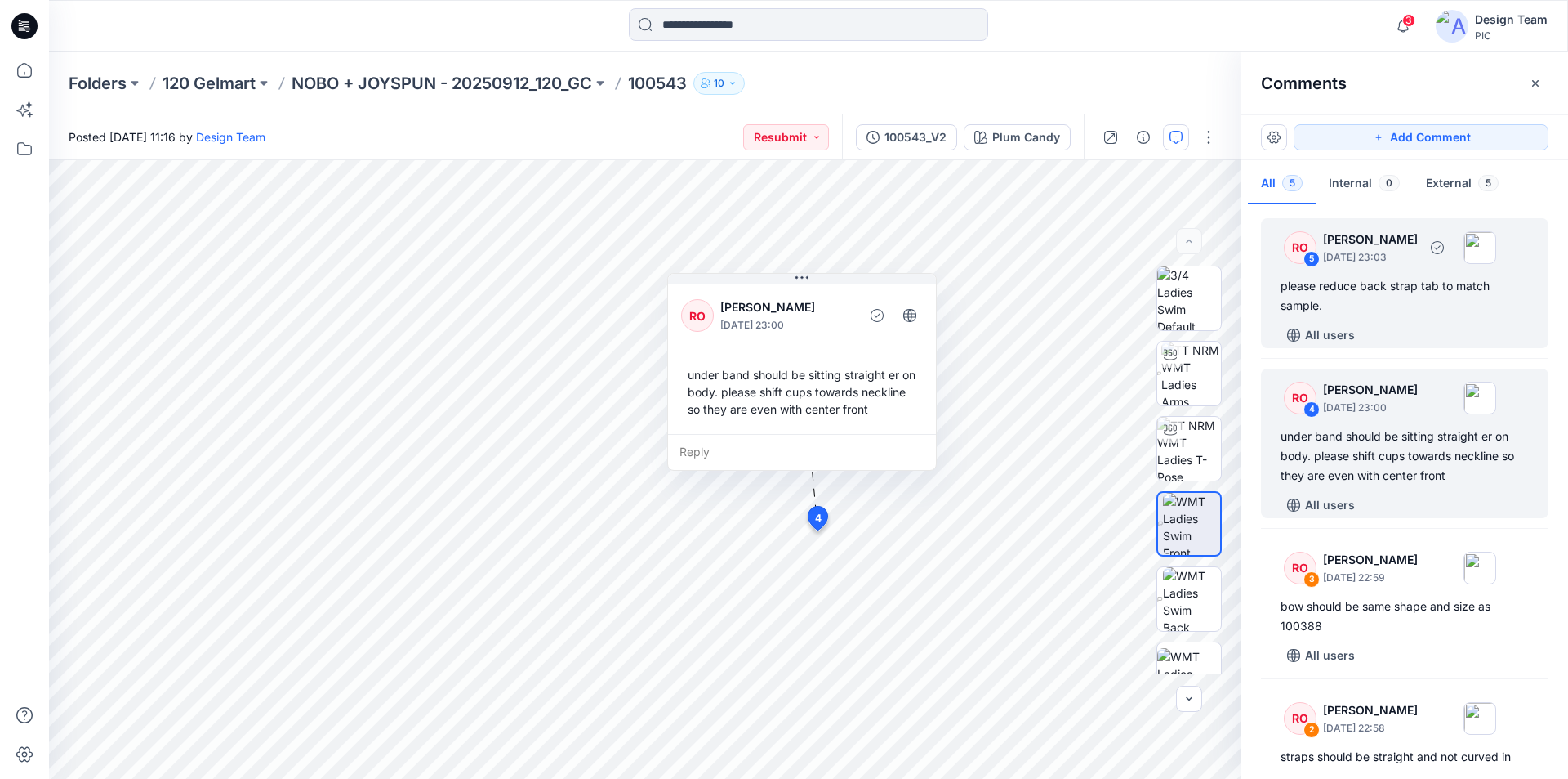
click at [1377, 283] on div "please reduce back strap tab to match sample." at bounding box center [1405, 295] width 249 height 39
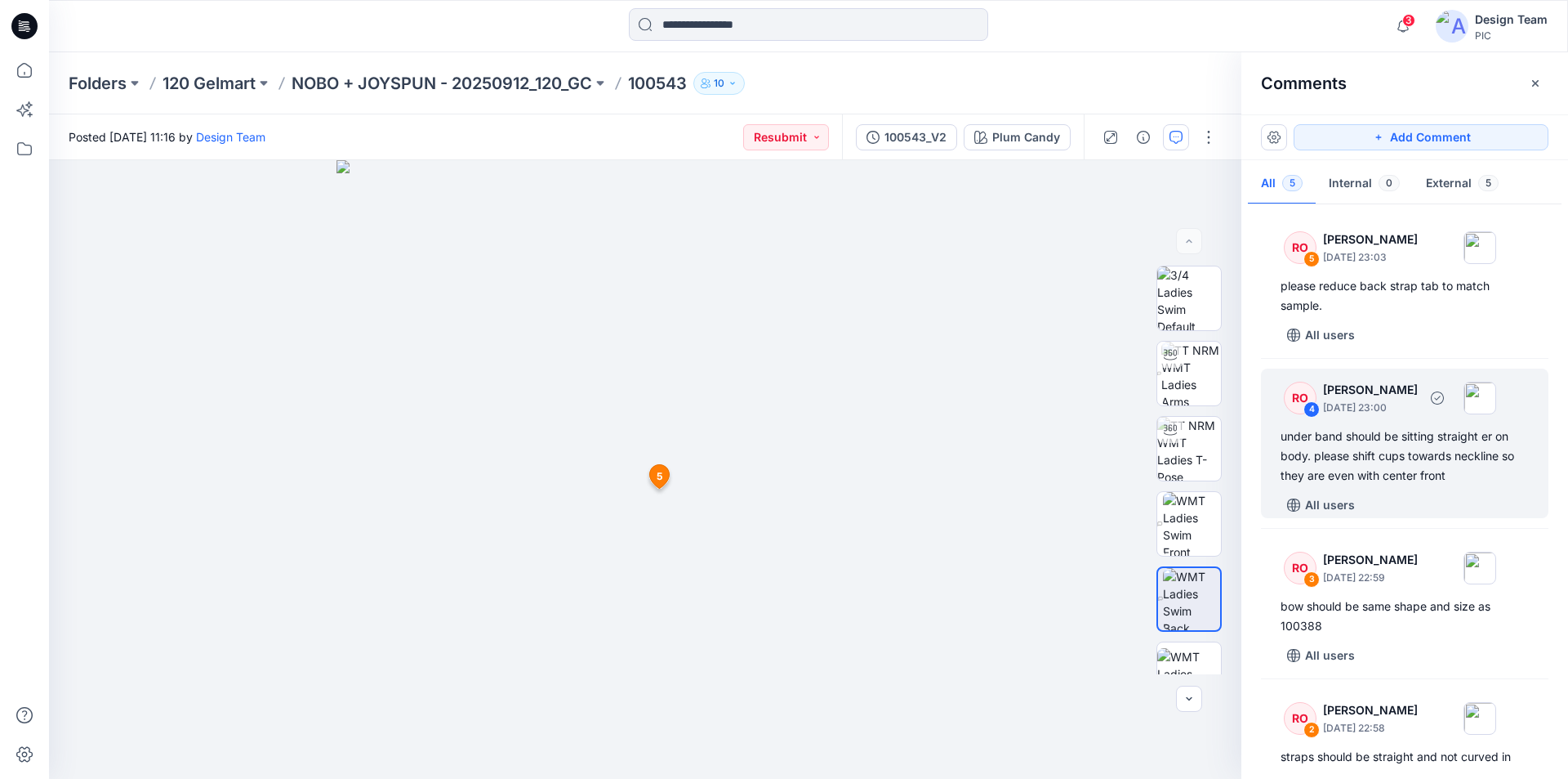
click at [1380, 426] on div "under band should be sitting straight er on body. please shift cups towards nec…" at bounding box center [1405, 455] width 249 height 59
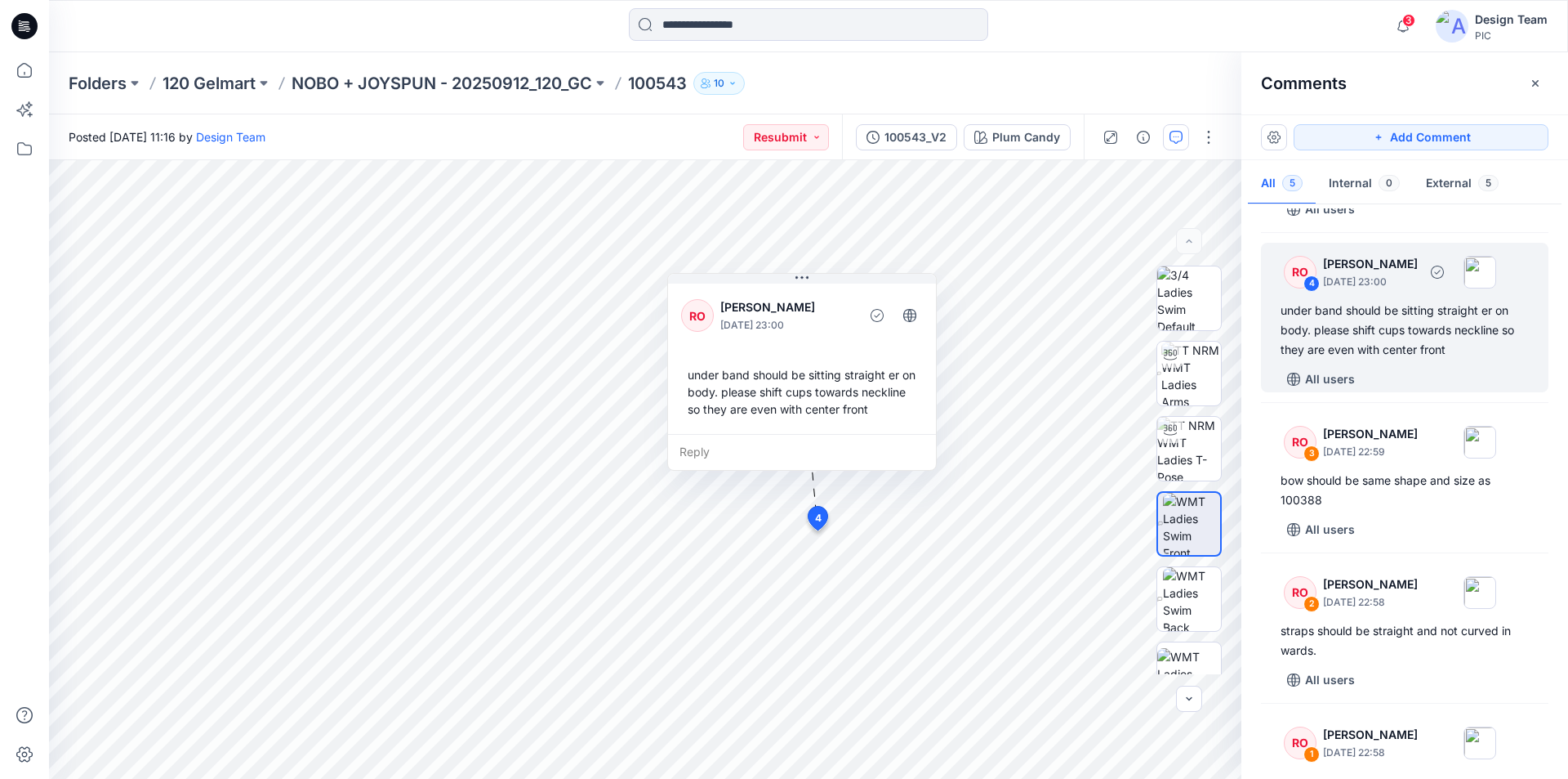
scroll to position [134, 0]
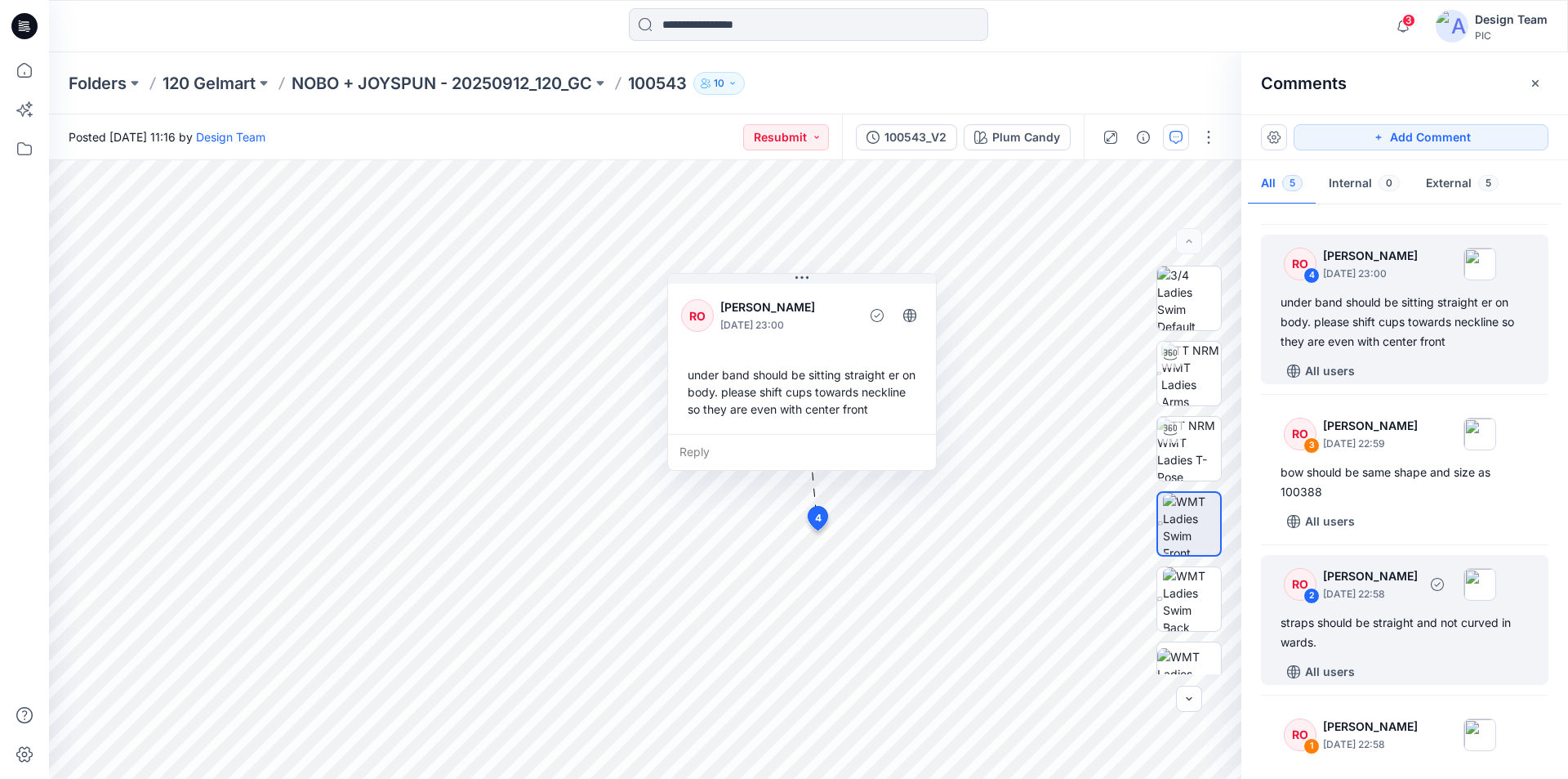
click at [1419, 569] on div "RO 2 Raquel Ortiz October 01, 2025 22:58 straps should be straight and not curv…" at bounding box center [1405, 620] width 287 height 130
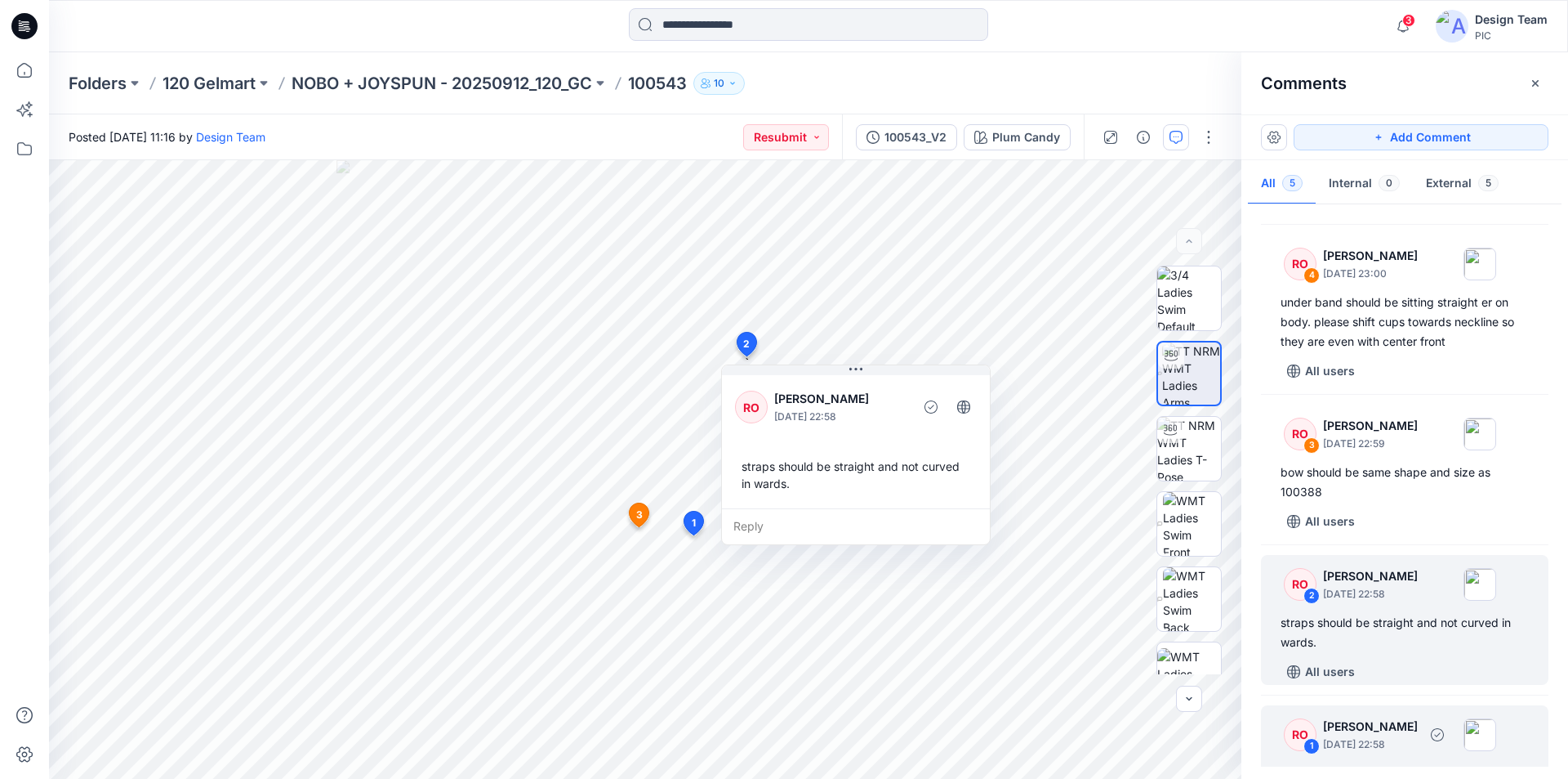
click at [1424, 763] on div "please adjust shading color at base of cup to be less grey" at bounding box center [1405, 782] width 249 height 39
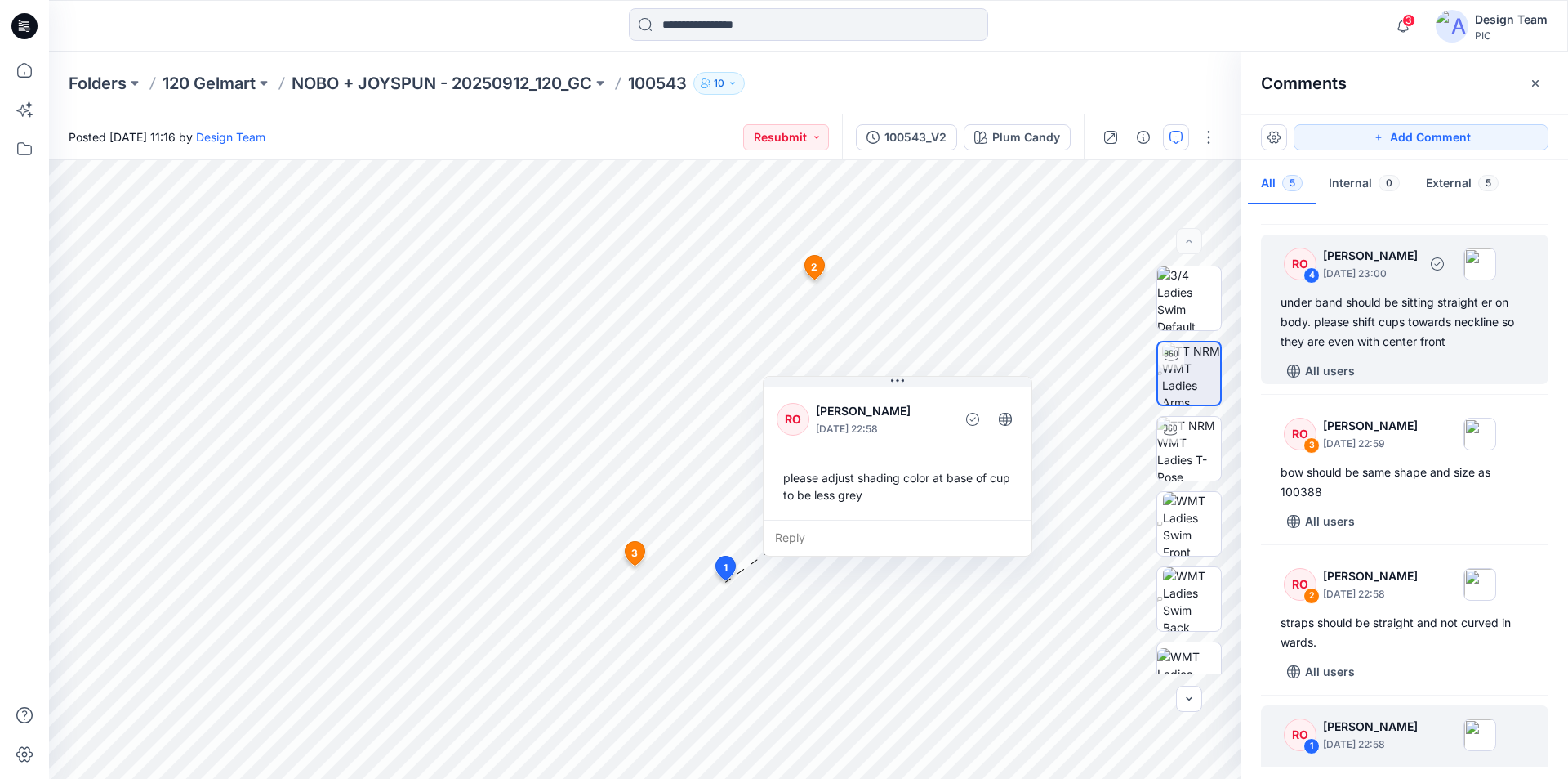
click at [1406, 310] on div "under band should be sitting straight er on body. please shift cups towards nec…" at bounding box center [1405, 321] width 249 height 59
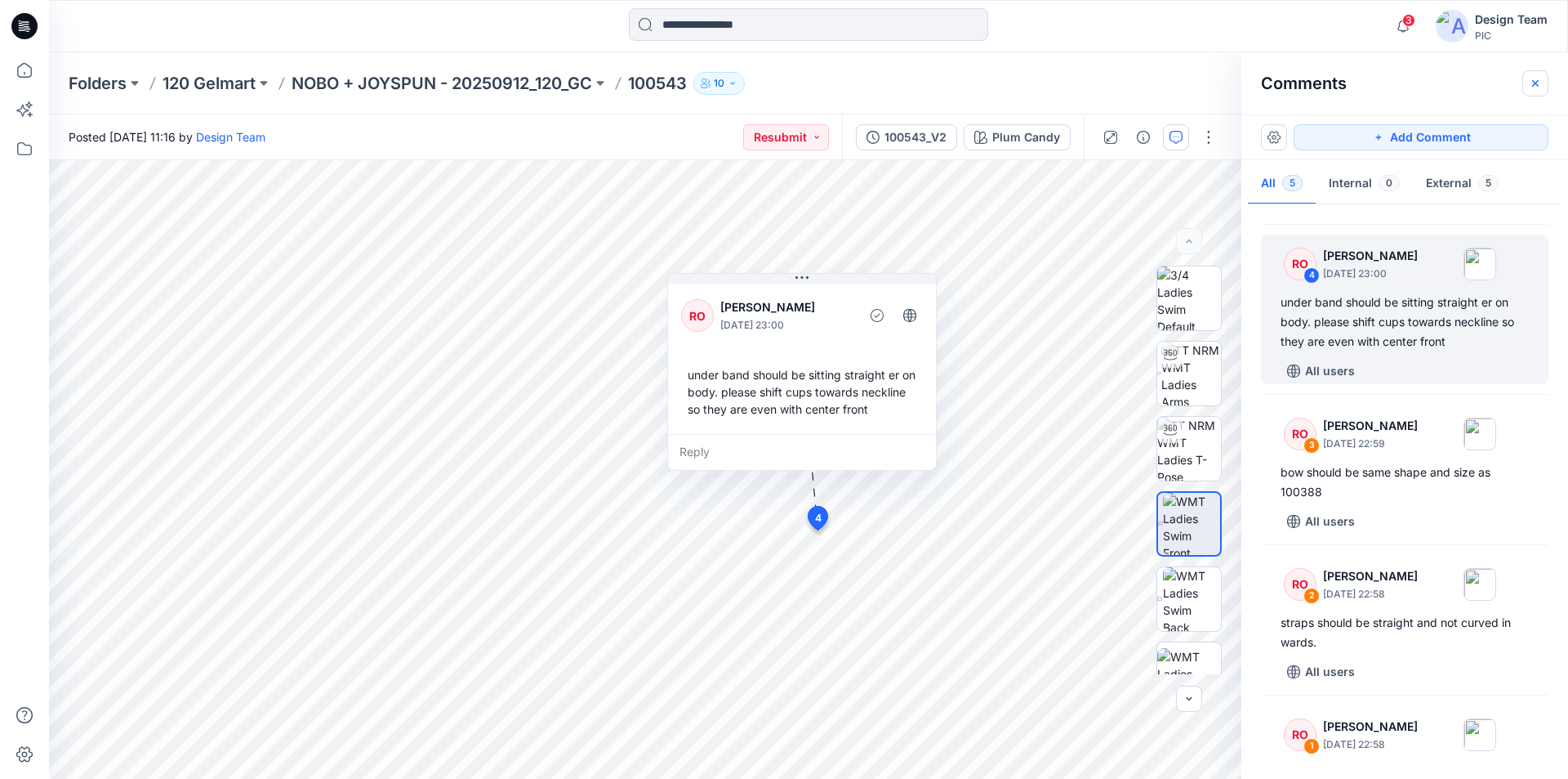
click at [1540, 85] on icon "button" at bounding box center [1536, 83] width 13 height 13
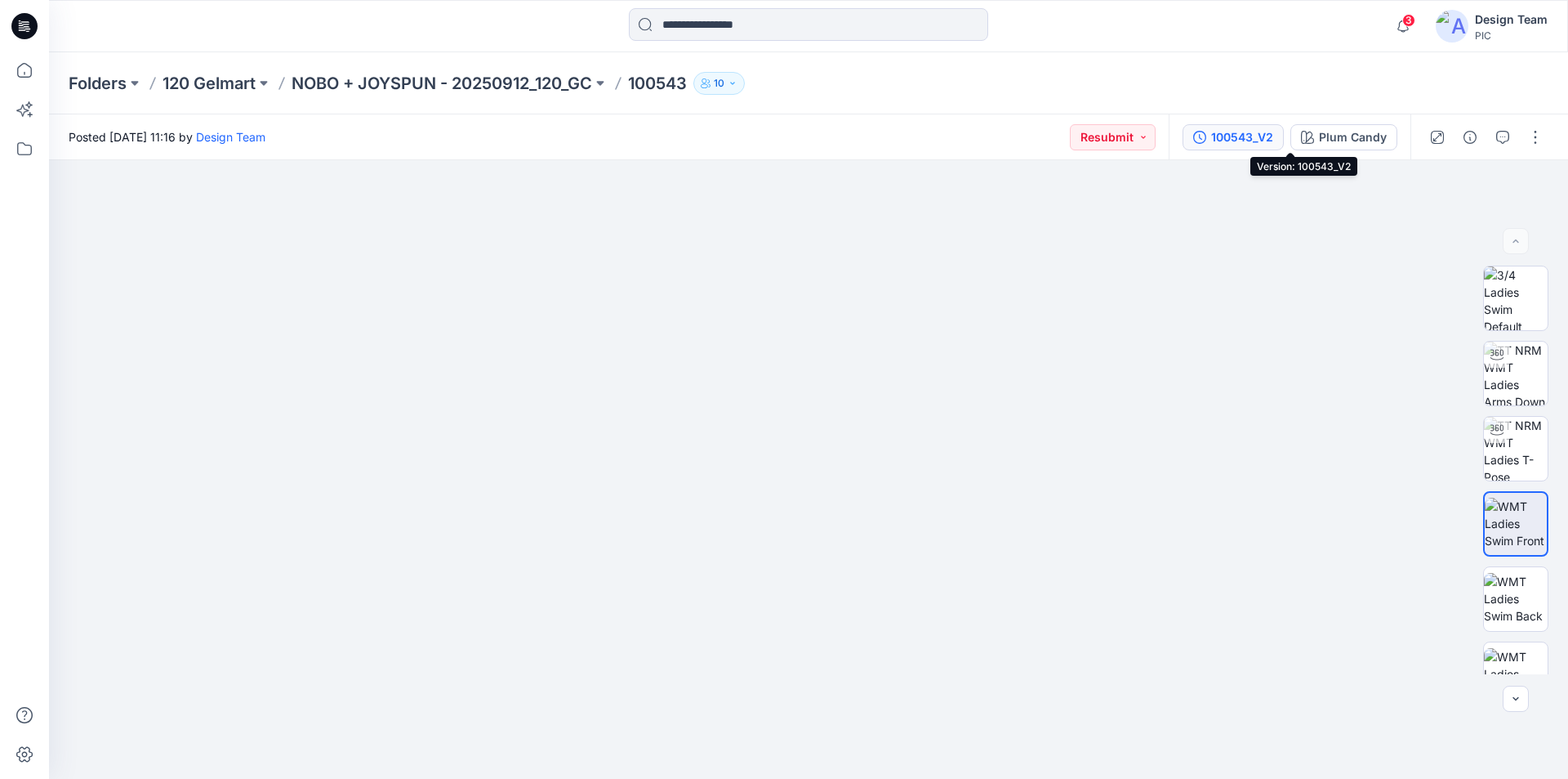
click at [1273, 140] on div "100543_V2" at bounding box center [1242, 137] width 62 height 18
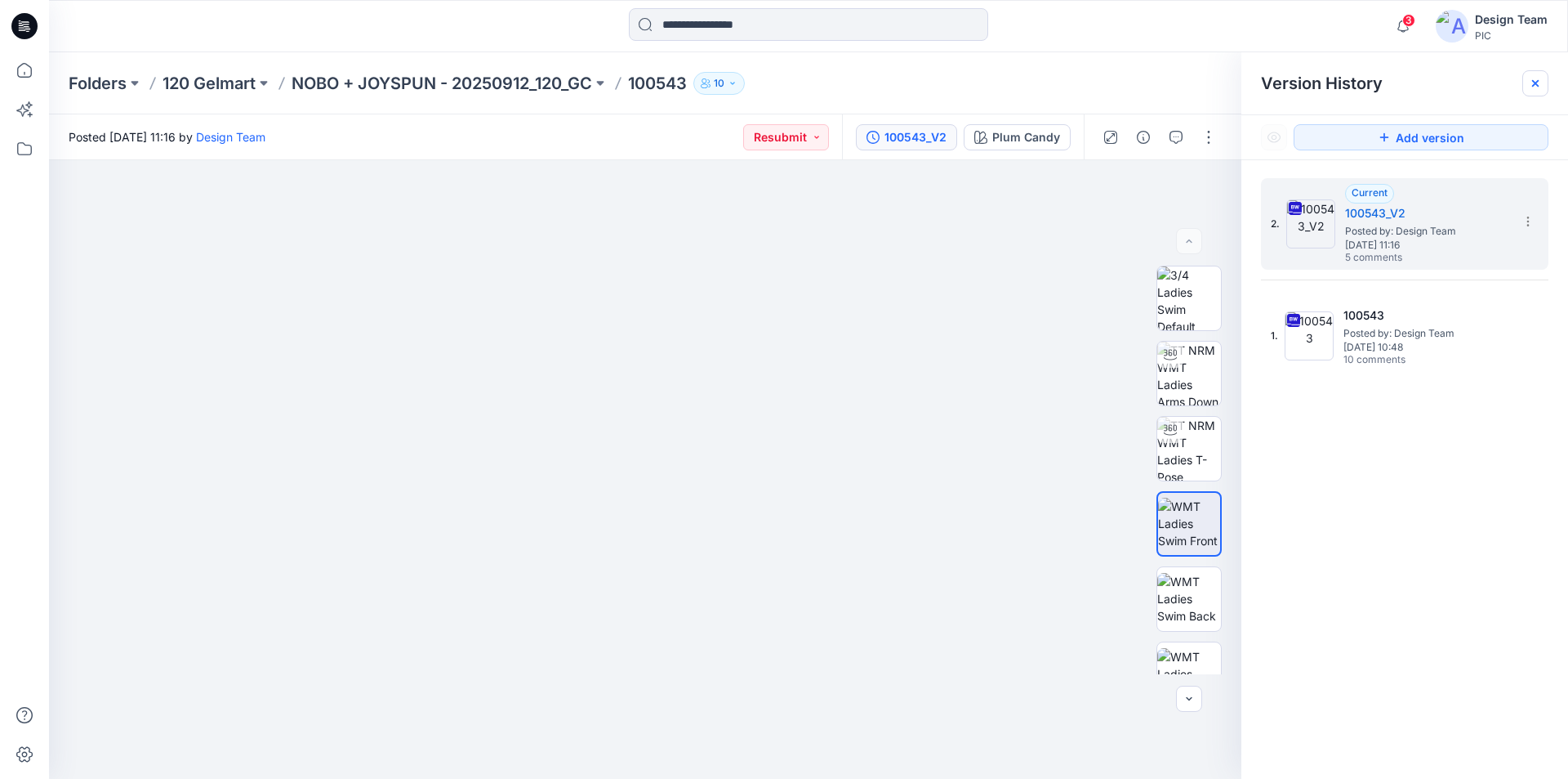
click at [1542, 83] on div at bounding box center [1536, 83] width 26 height 26
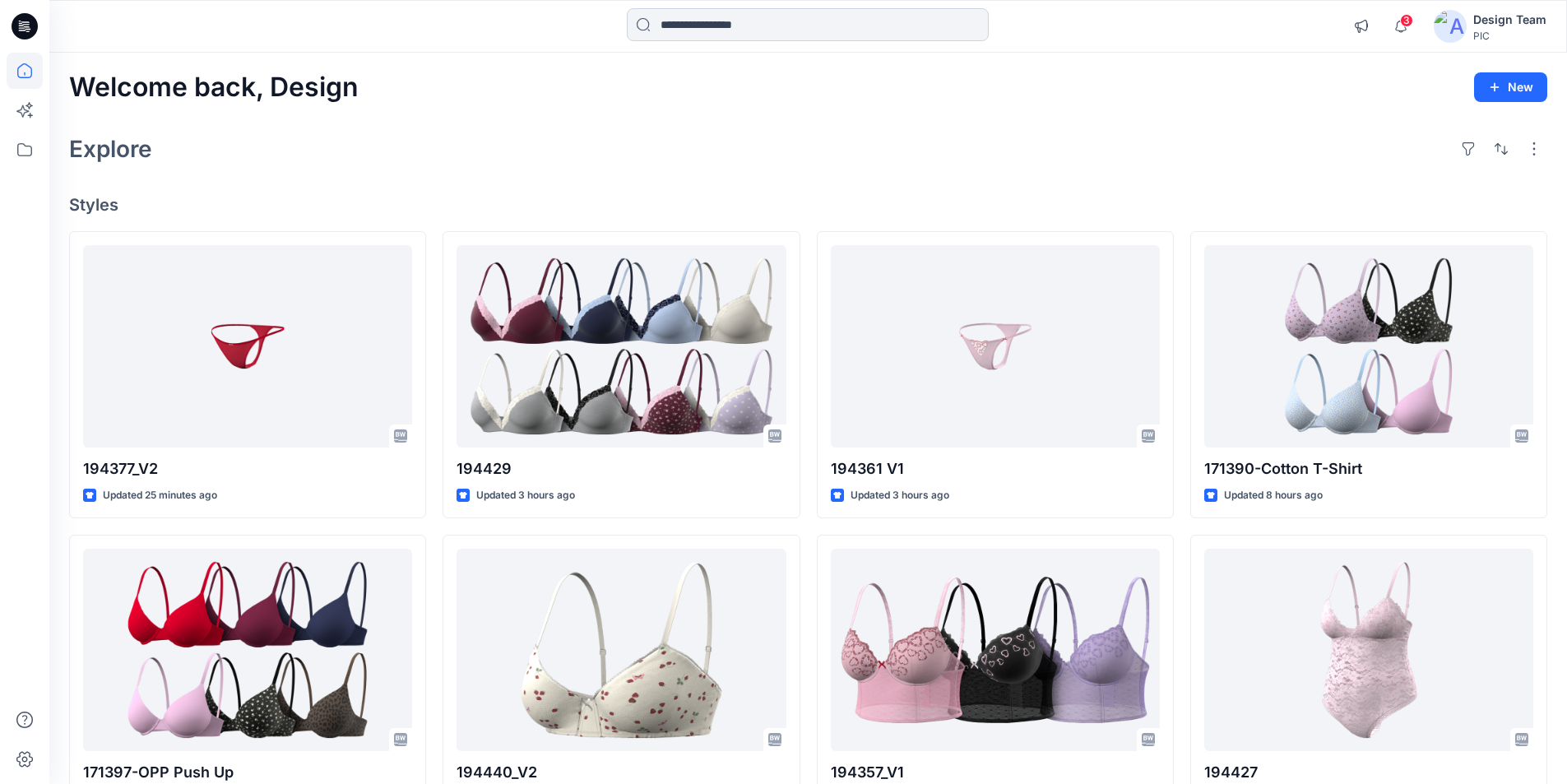
scroll to position [4957, 0]
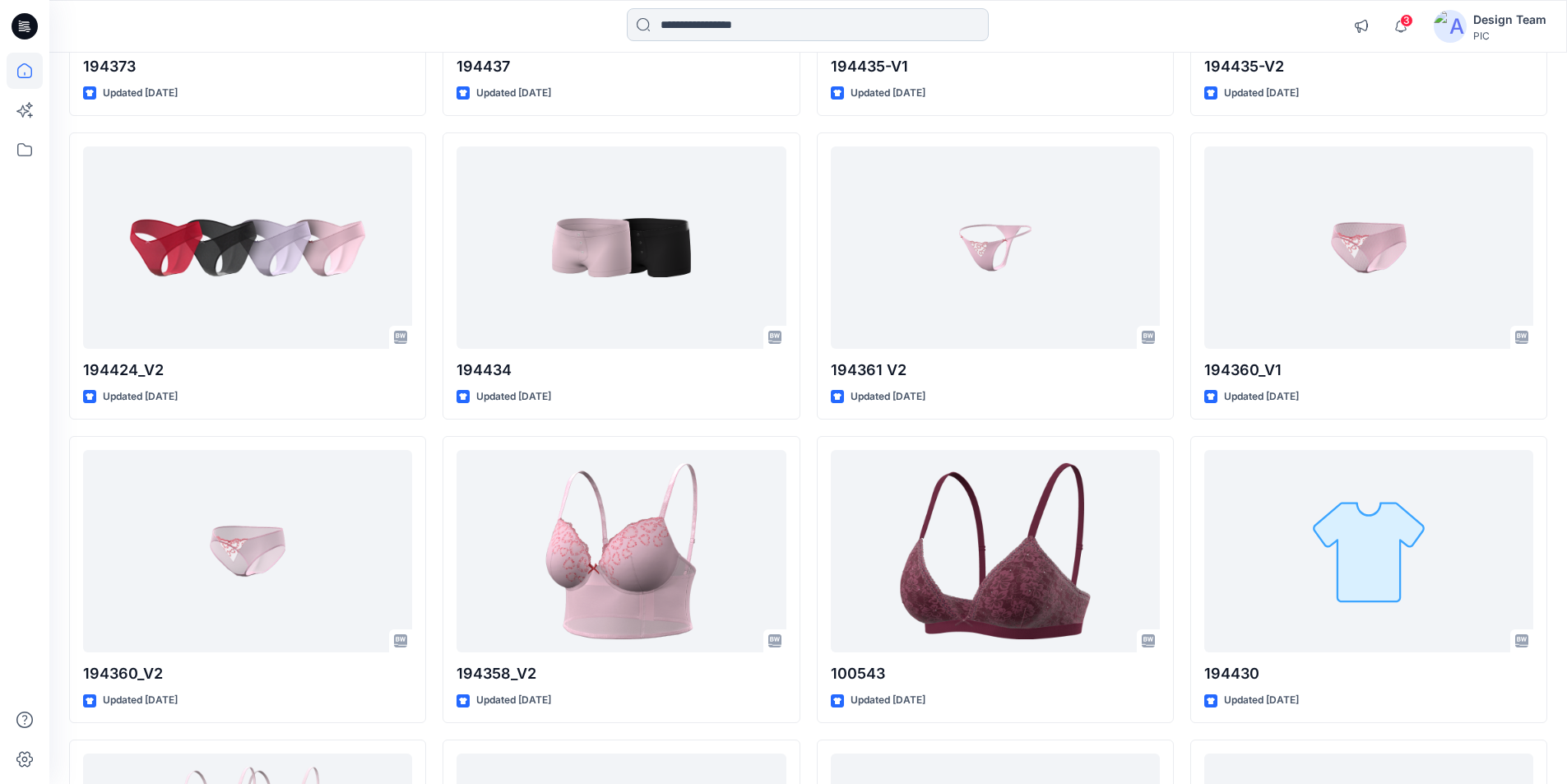
click at [760, 25] on input at bounding box center [808, 25] width 362 height 33
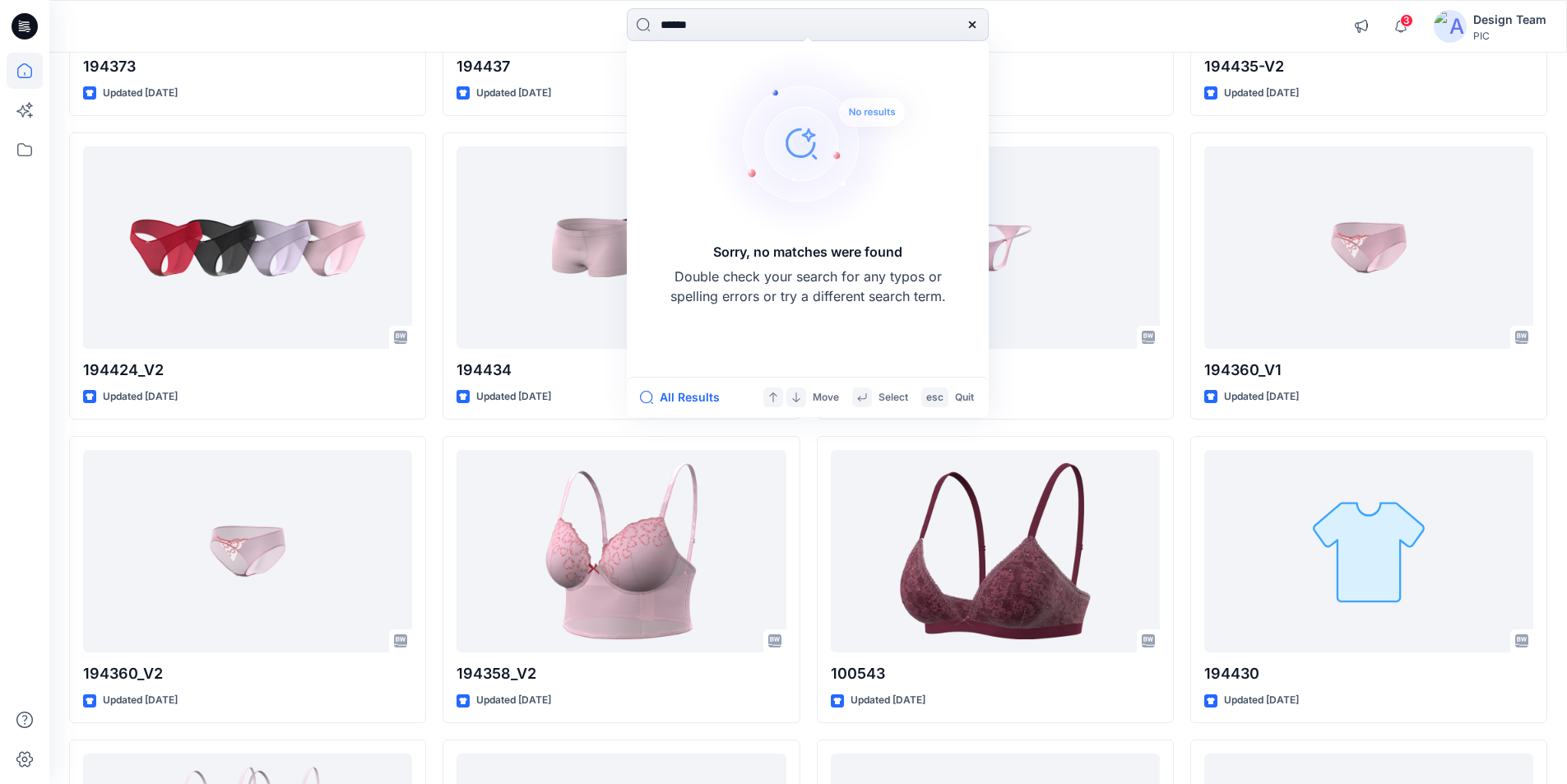
type input "******"
click at [971, 24] on icon at bounding box center [972, 25] width 13 height 13
